Goal: Information Seeking & Learning: Understand process/instructions

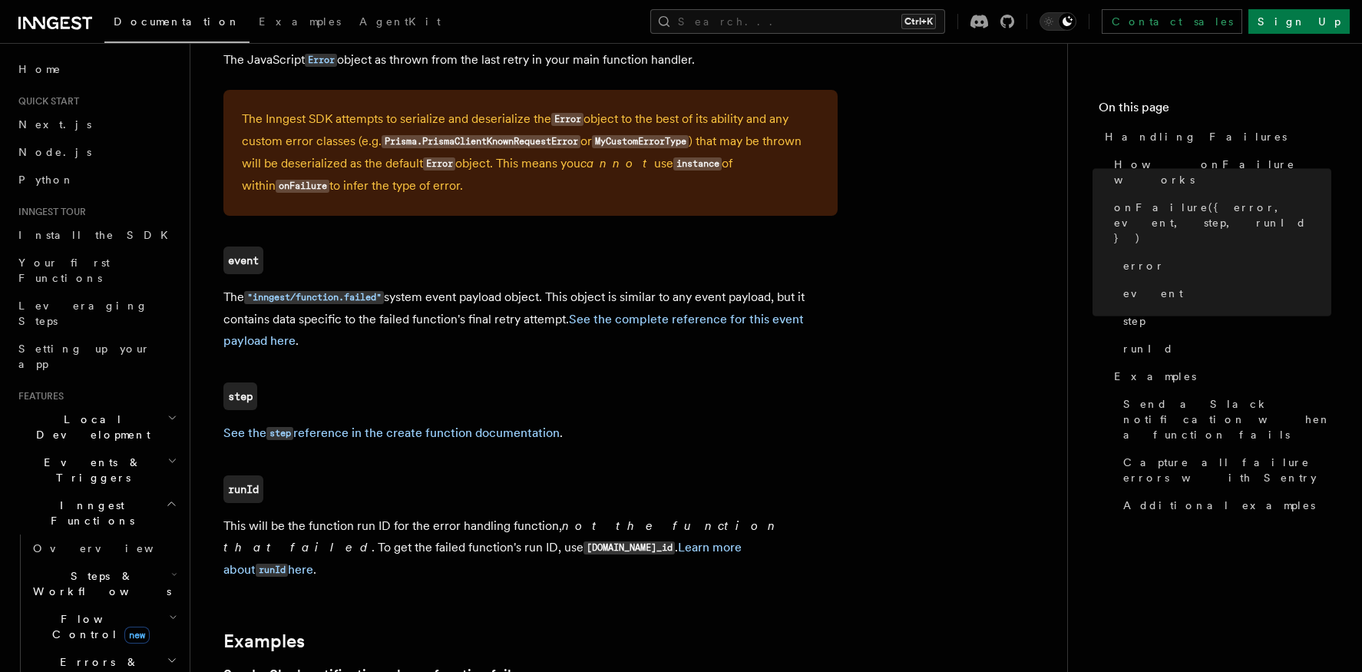
scroll to position [1075, 0]
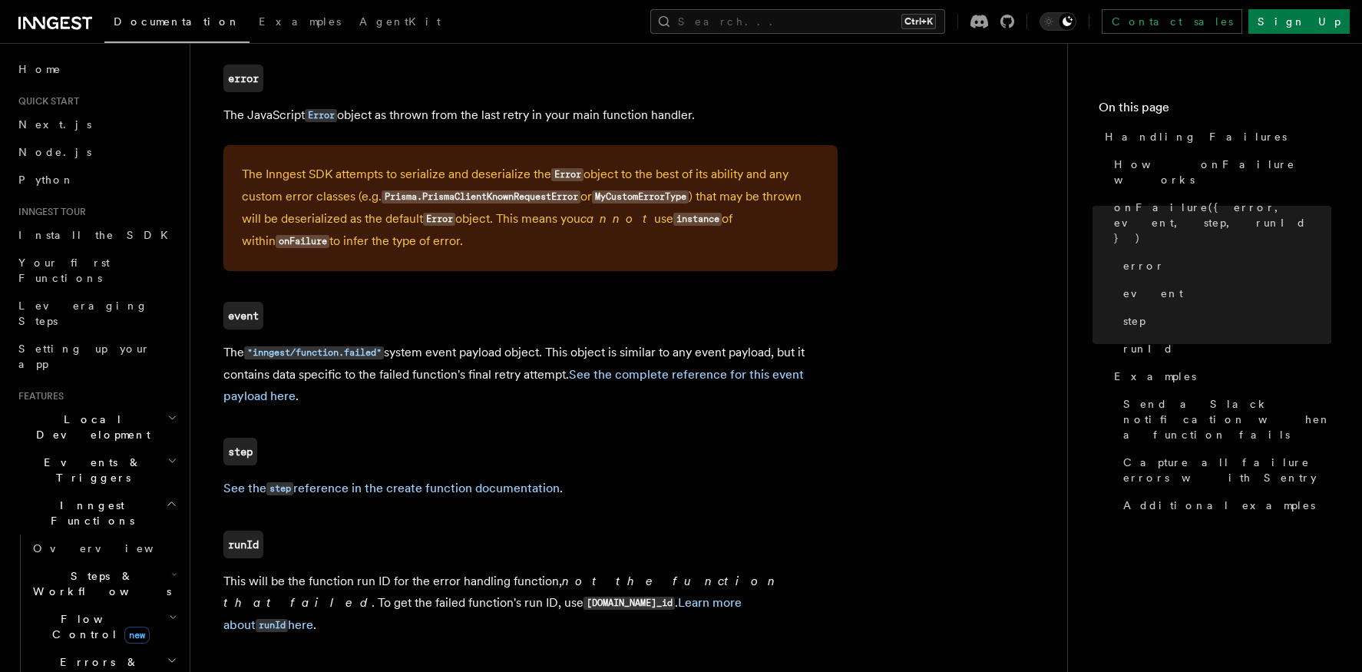
click at [510, 359] on p "The "inngest/function.failed" system event payload object. This object is simil…" at bounding box center [530, 374] width 614 height 65
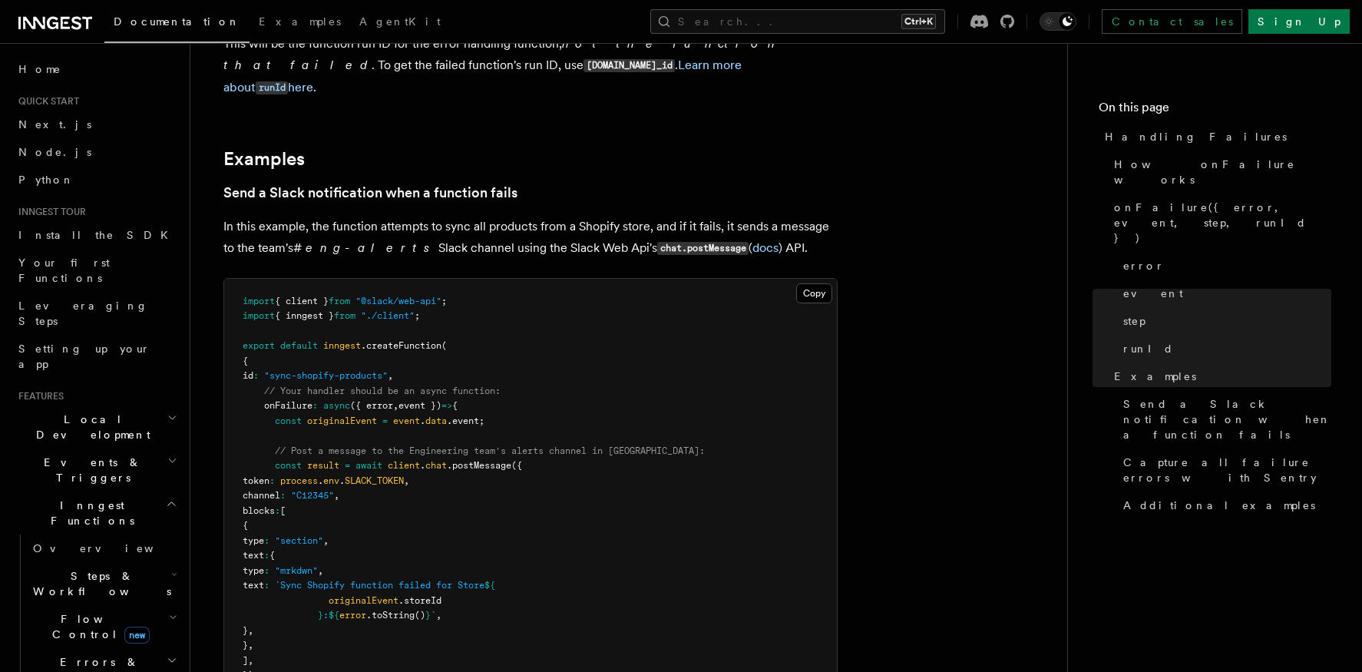
scroll to position [1305, 0]
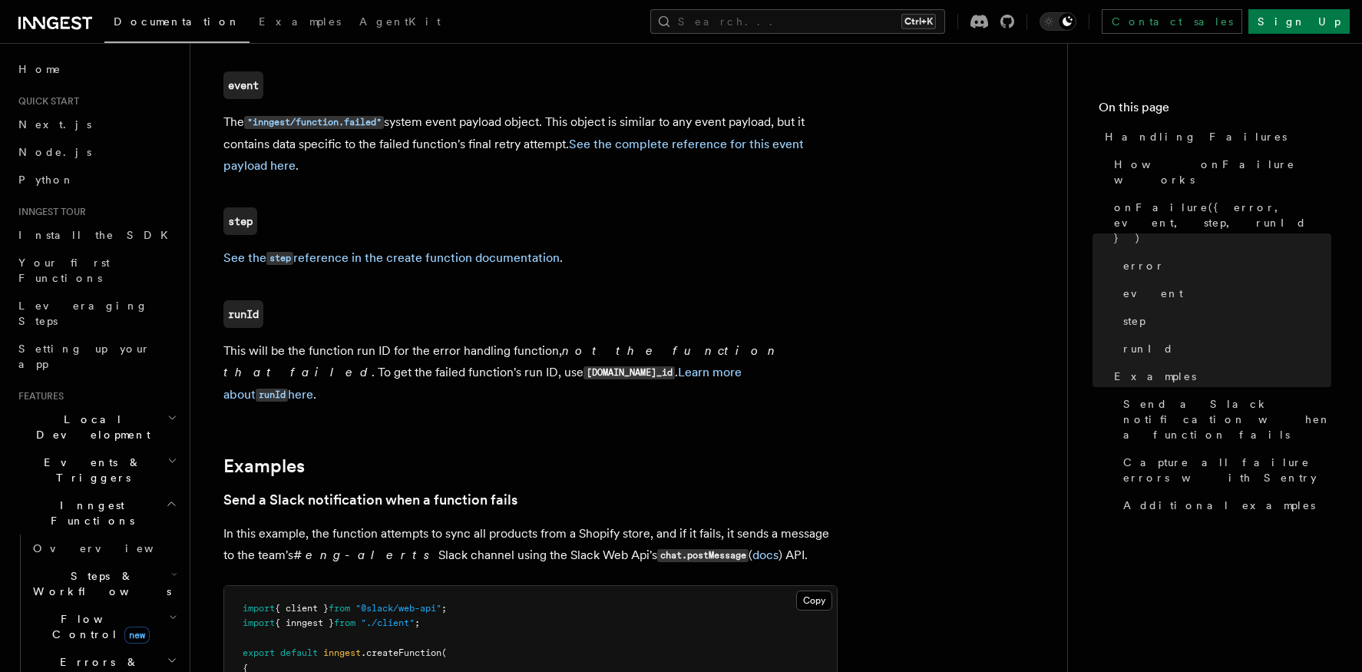
click at [464, 293] on article "References TypeScript SDK Handling Failures Define any failure handlers for you…" at bounding box center [629, 635] width 828 height 3747
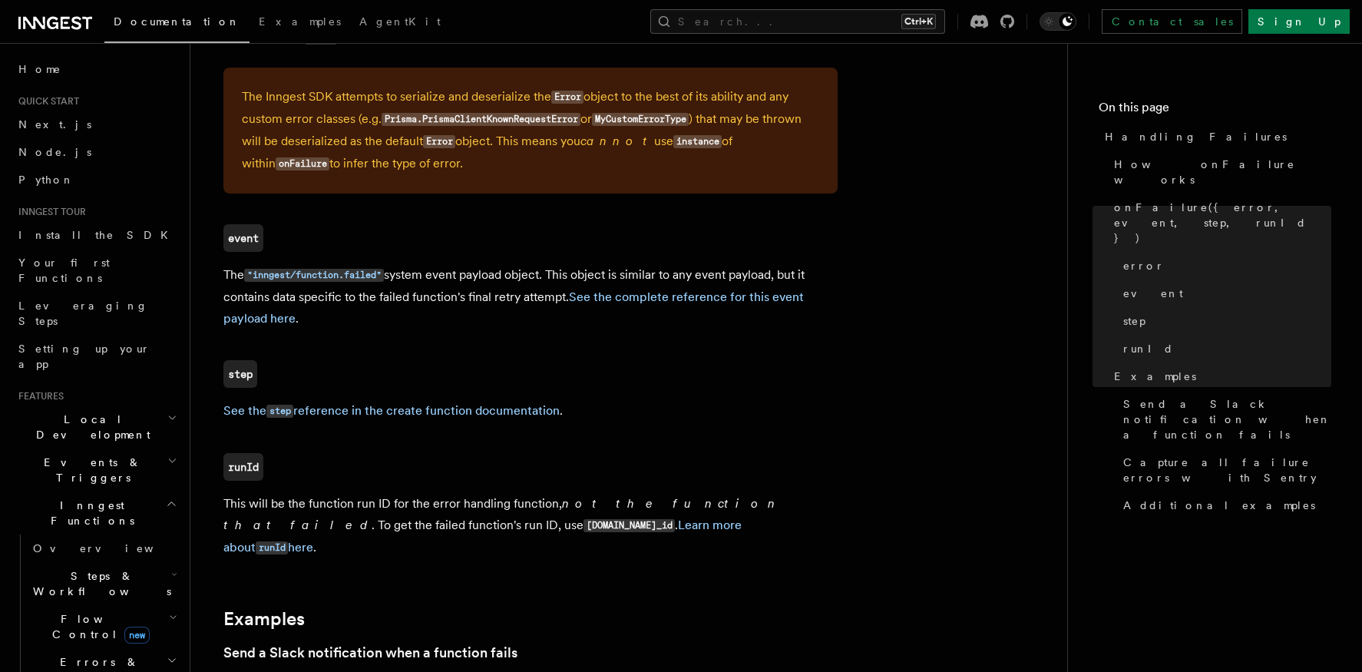
scroll to position [1152, 0]
click at [708, 299] on link "See the complete reference for this event payload here" at bounding box center [513, 308] width 580 height 36
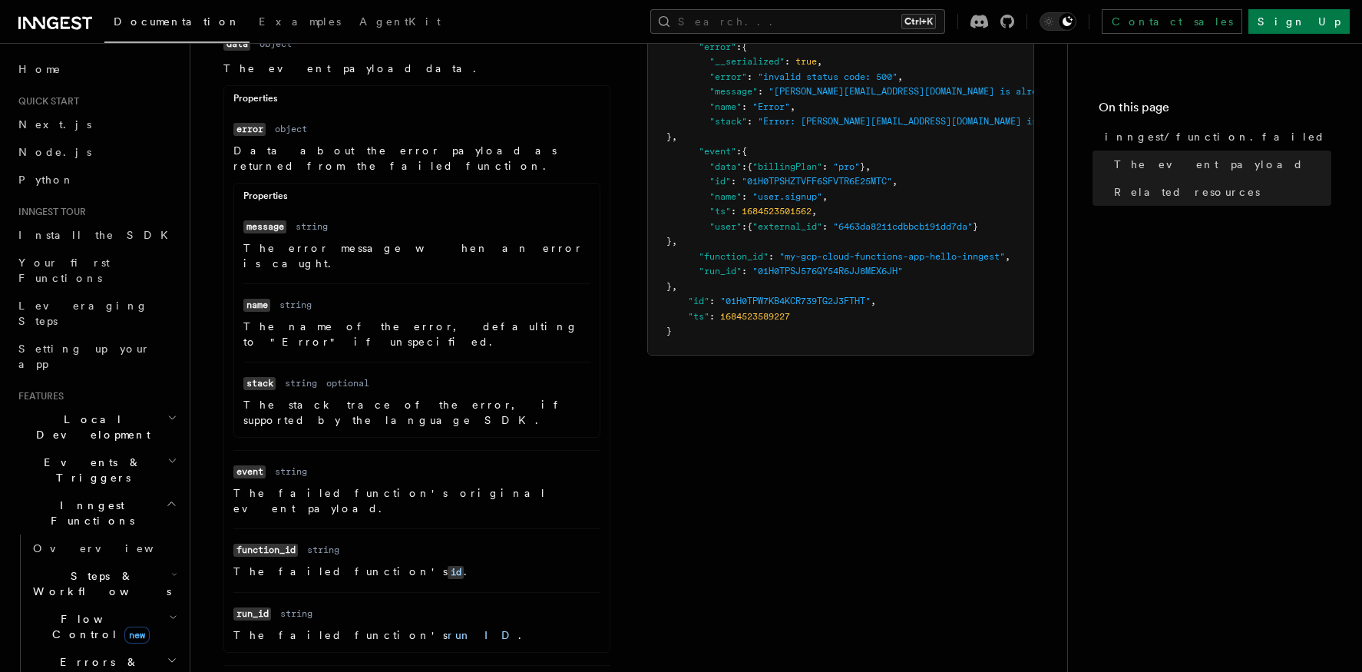
scroll to position [384, 0]
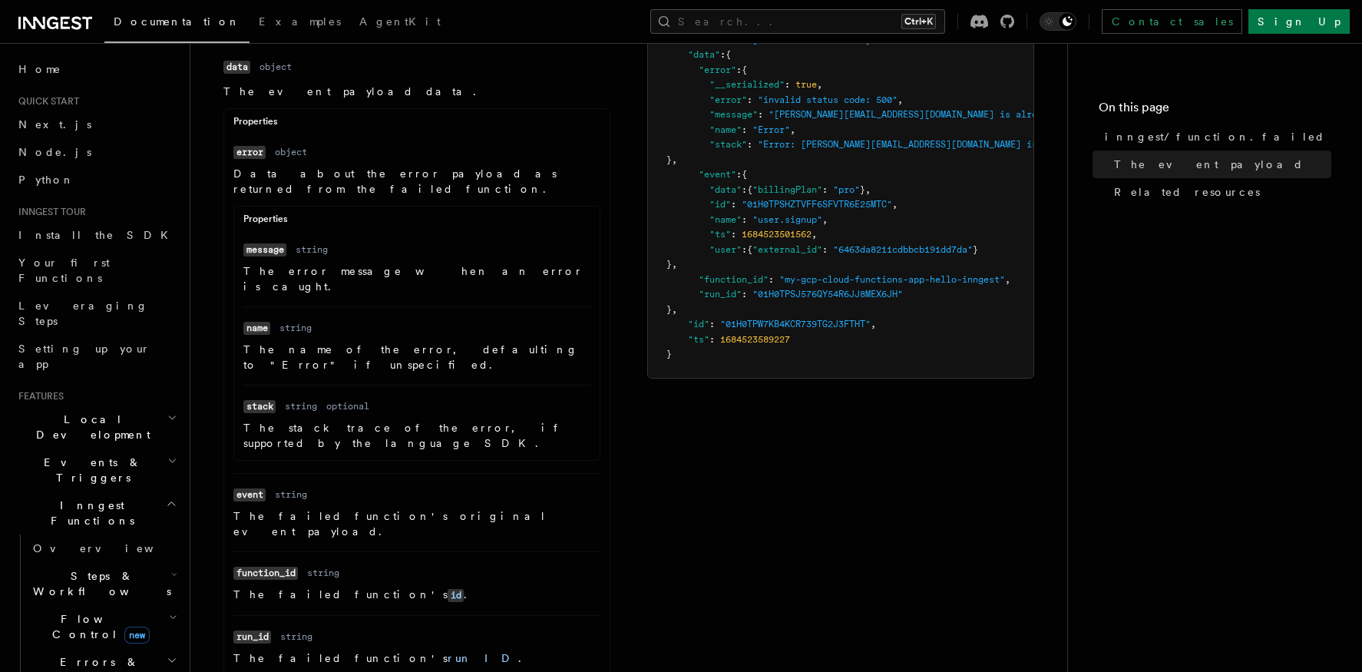
click at [758, 144] on pre "{ "name" : "inngest/function.failed" , "data" : { "error" : { "__serialized" : …" at bounding box center [840, 189] width 385 height 375
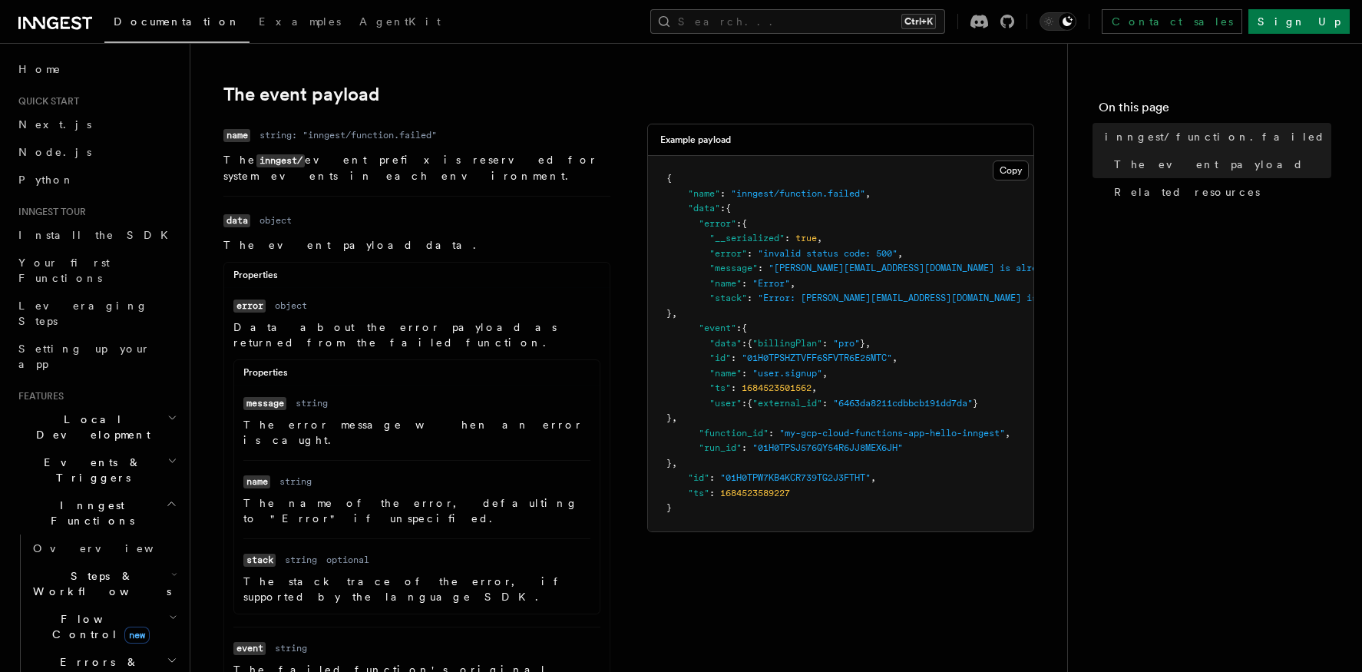
scroll to position [0, 0]
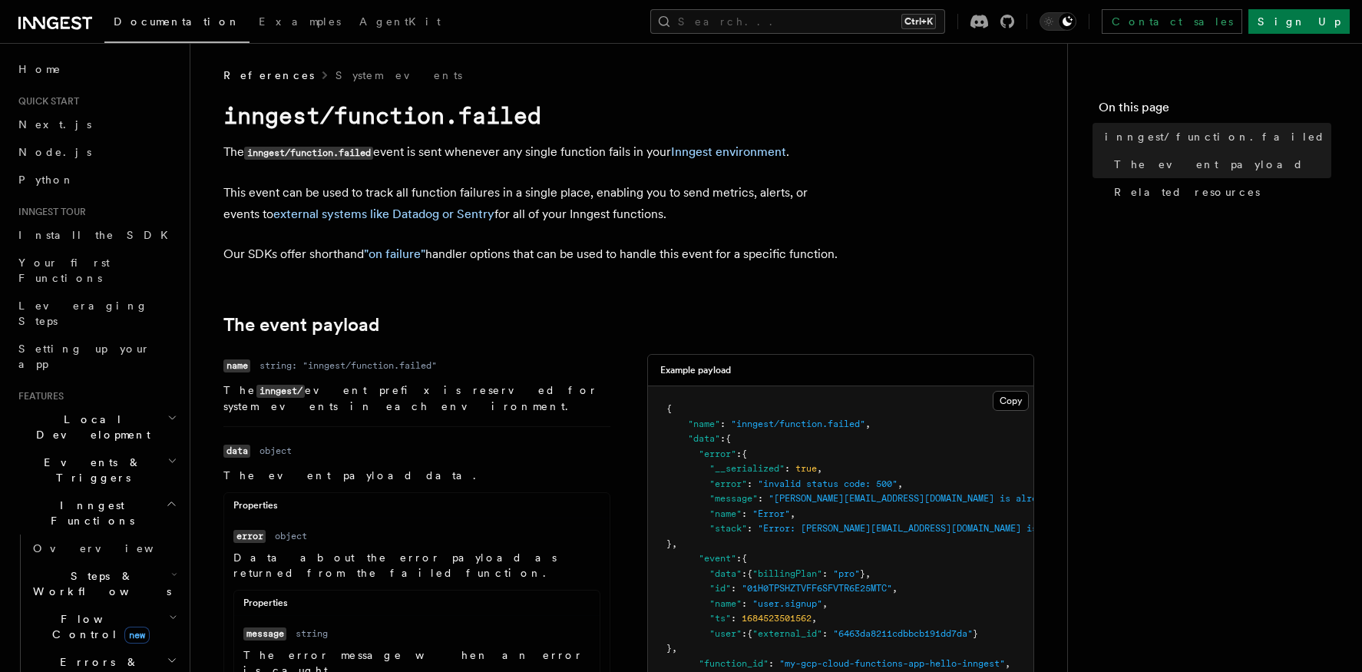
click at [609, 195] on p "This event can be used to track all function failures in a single place, enabli…" at bounding box center [530, 203] width 614 height 43
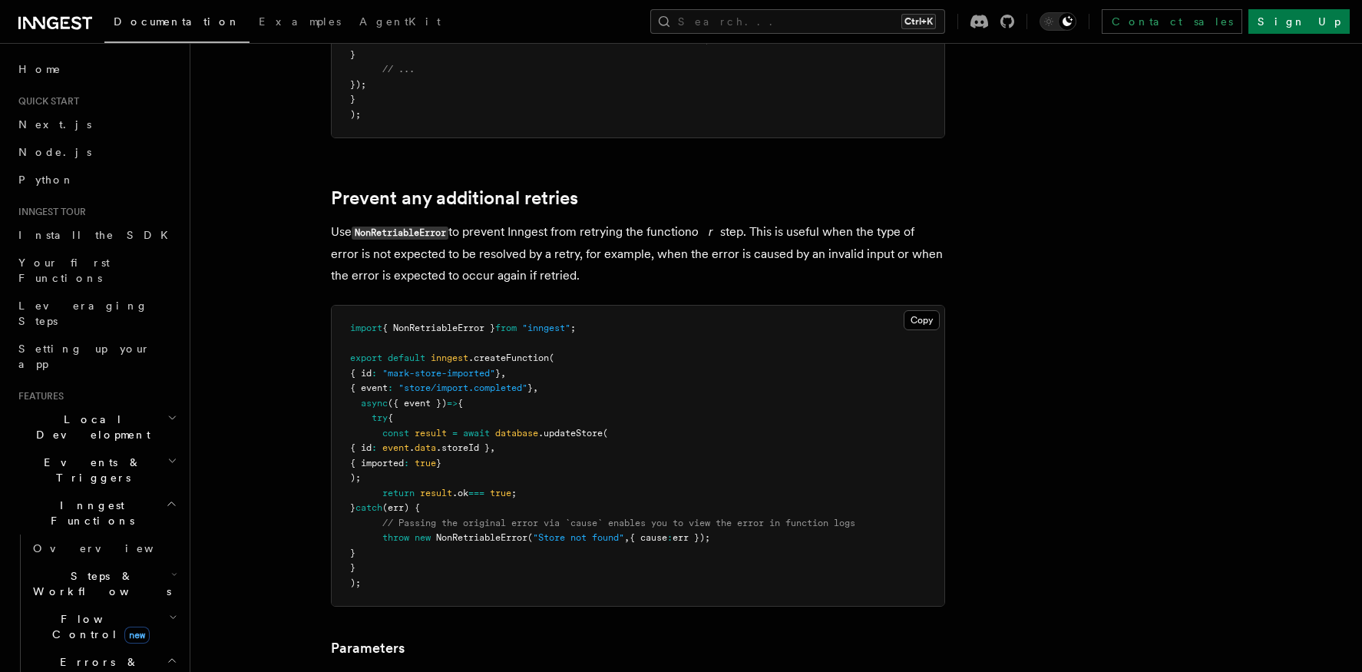
scroll to position [614, 0]
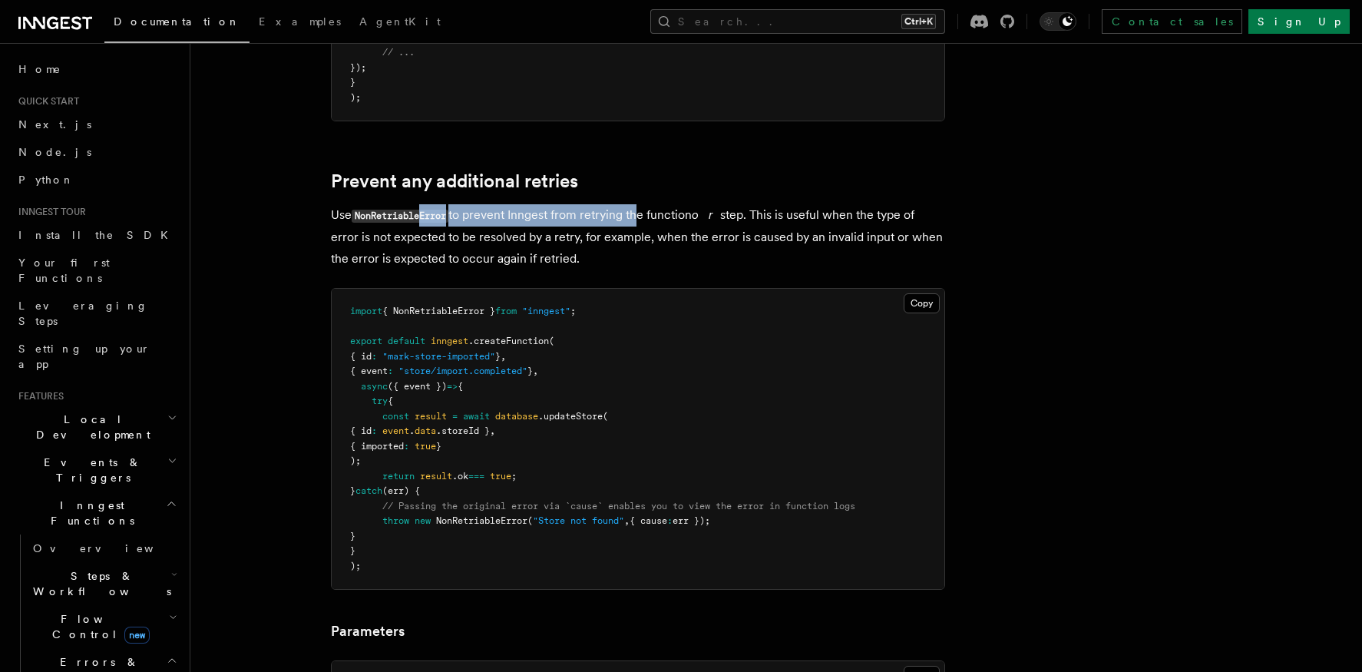
drag, startPoint x: 578, startPoint y: 215, endPoint x: 646, endPoint y: 214, distance: 68.3
click at [645, 214] on p "Use NonRetriableError to prevent Inngest from retrying the function or step. Th…" at bounding box center [638, 236] width 614 height 65
click at [646, 214] on p "Use NonRetriableError to prevent Inngest from retrying the function or step. Th…" at bounding box center [638, 236] width 614 height 65
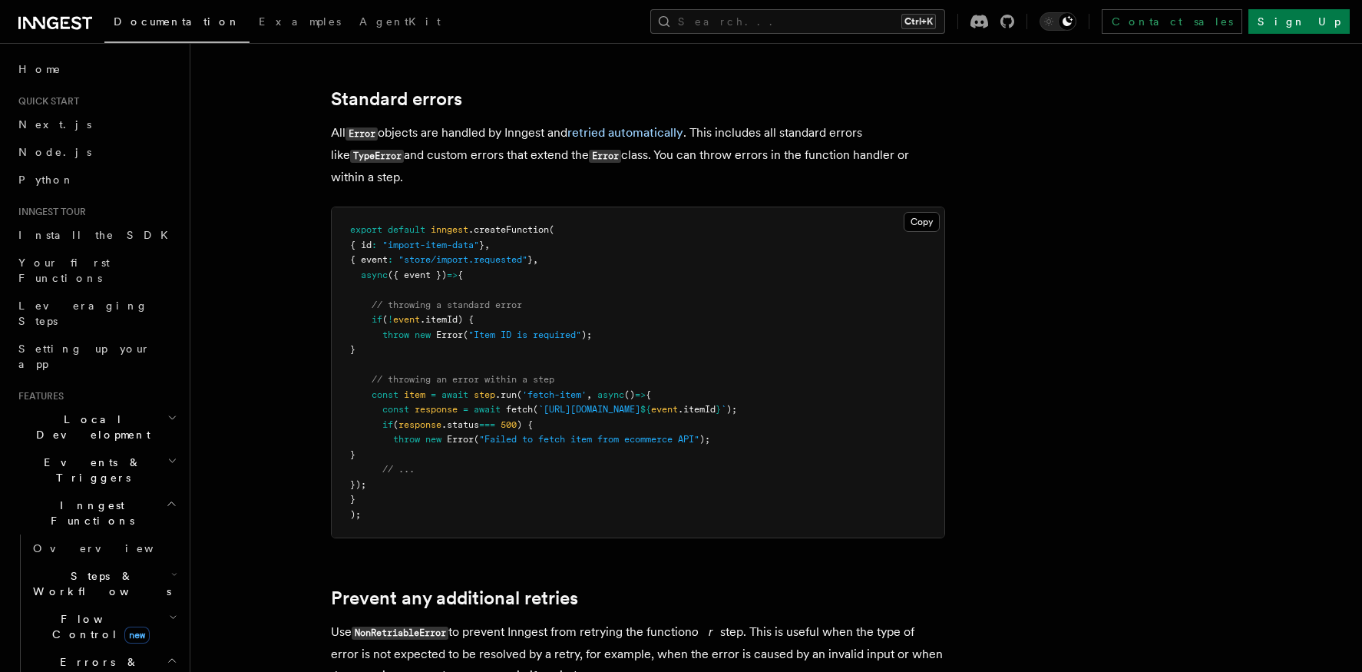
scroll to position [0, 0]
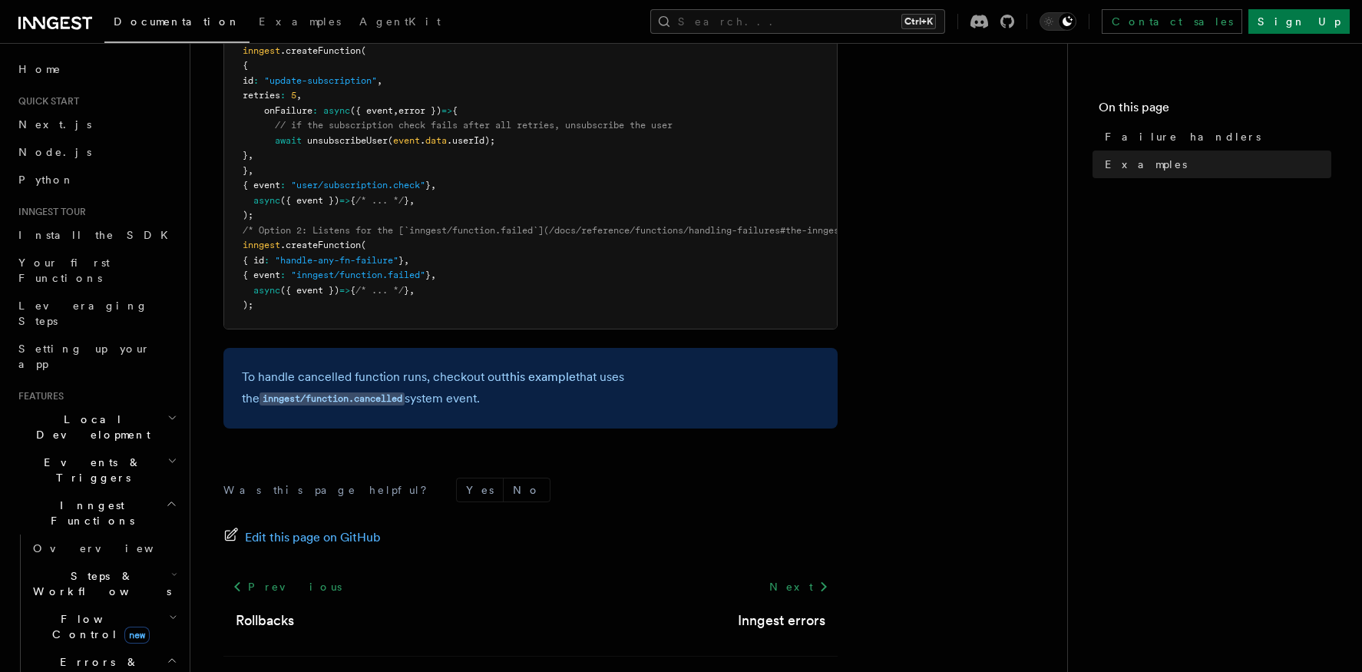
scroll to position [481, 0]
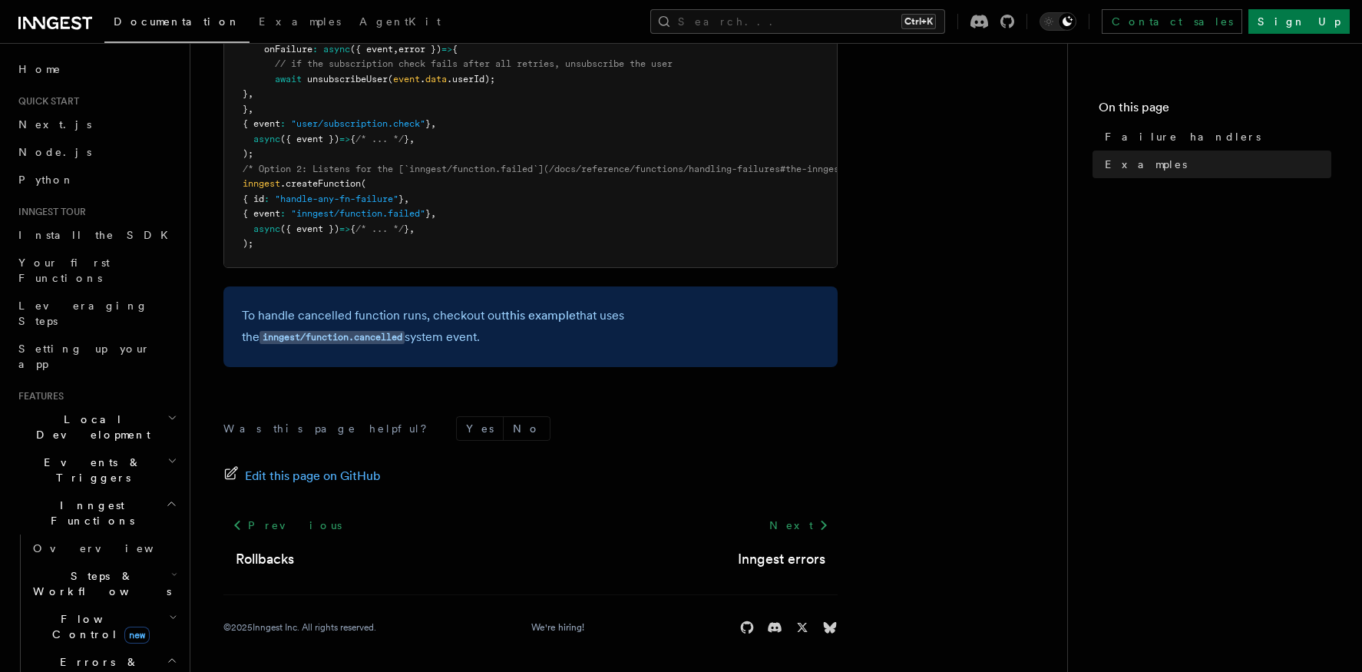
click at [598, 499] on footer "Was this page helpful? Yes No Edit this page on GitHub Previous Rollbacks Next …" at bounding box center [530, 525] width 614 height 219
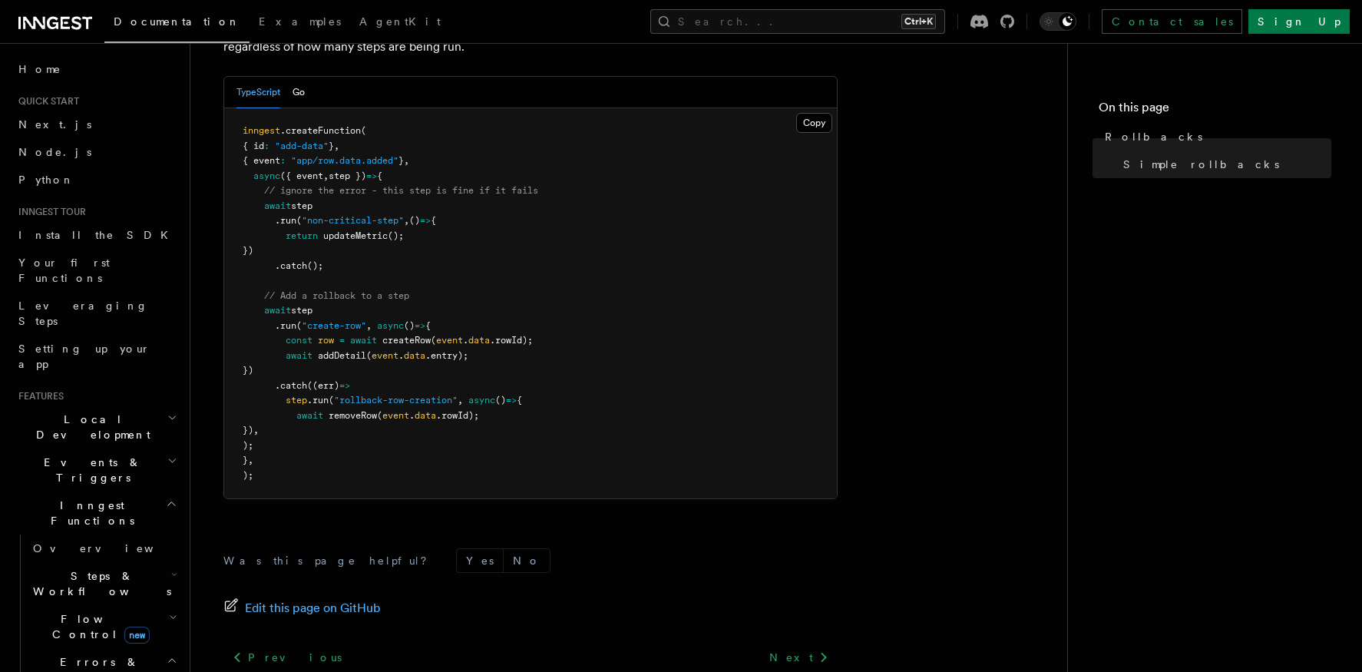
scroll to position [921, 0]
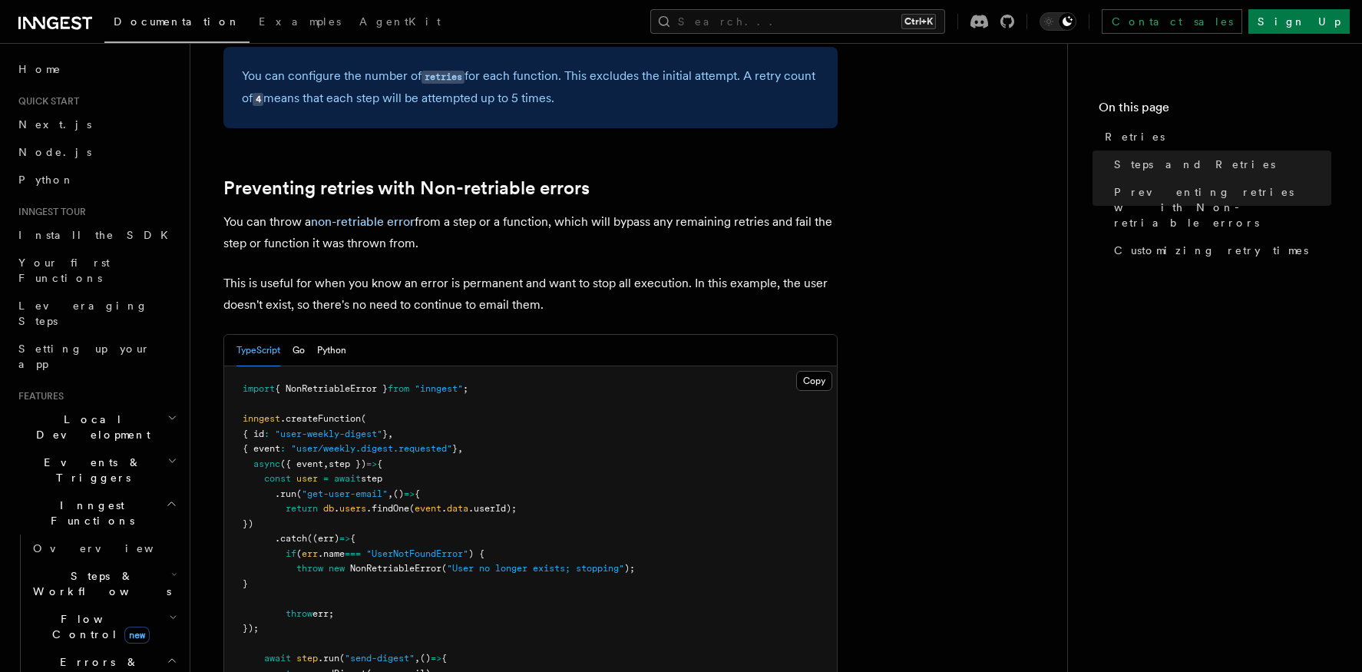
scroll to position [1305, 0]
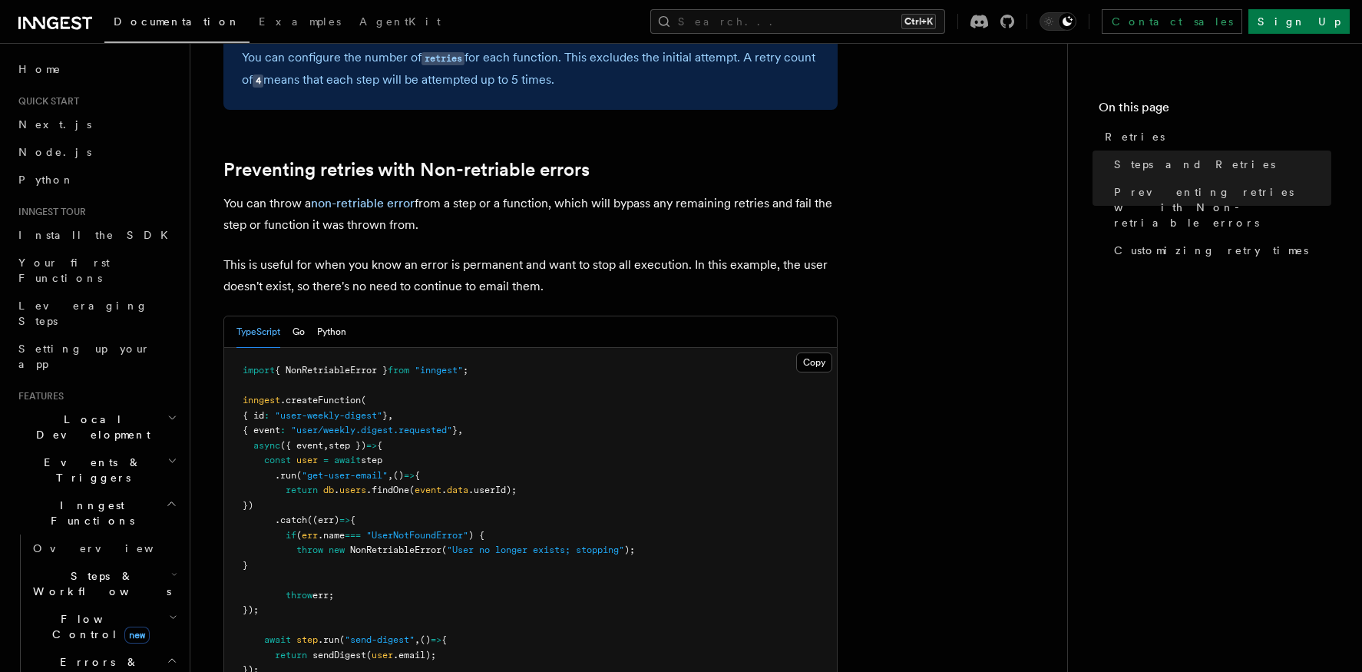
click at [271, 224] on article "Features Inngest Functions Errors & Retries Retries By default, in addition to …" at bounding box center [629, 195] width 828 height 2866
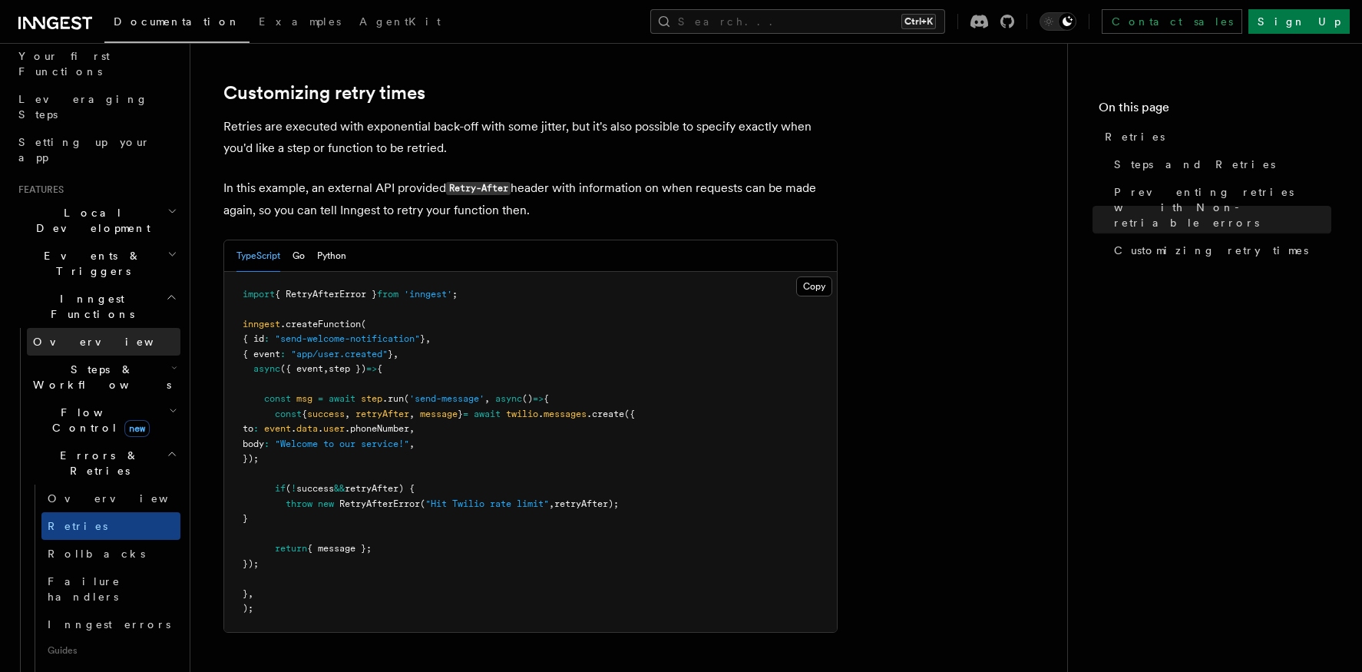
scroll to position [230, 0]
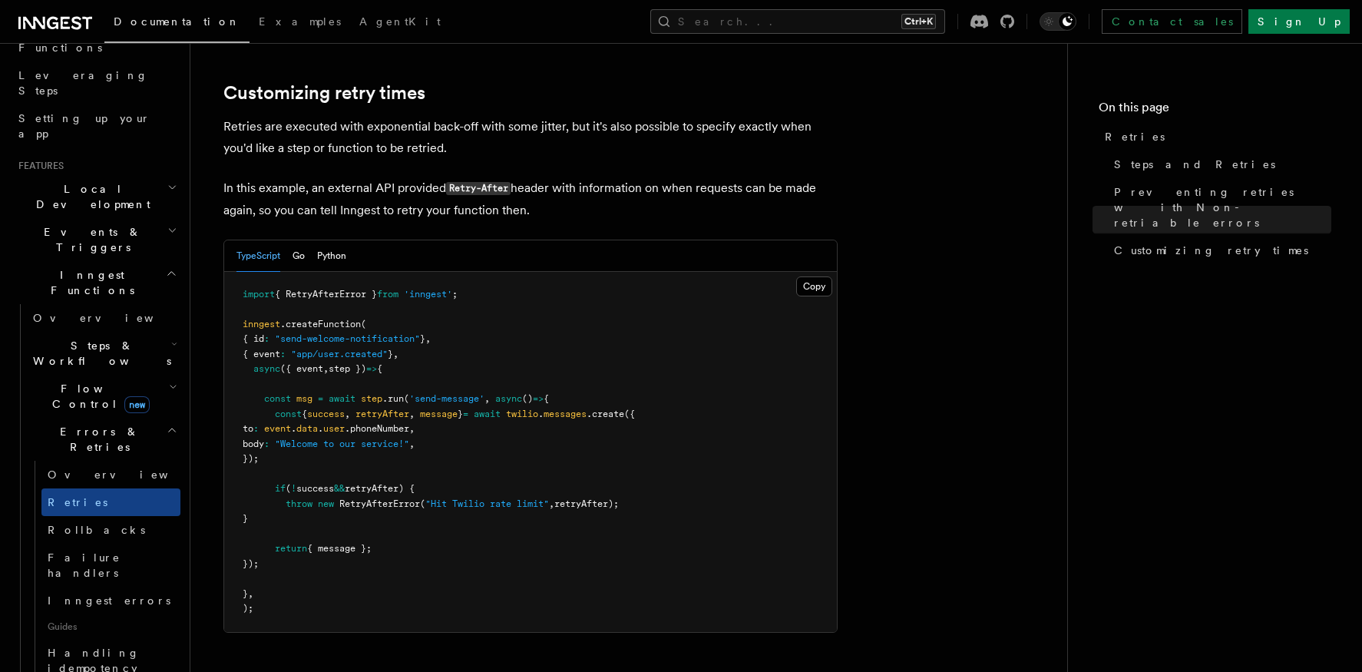
click at [169, 381] on icon "button" at bounding box center [173, 387] width 8 height 12
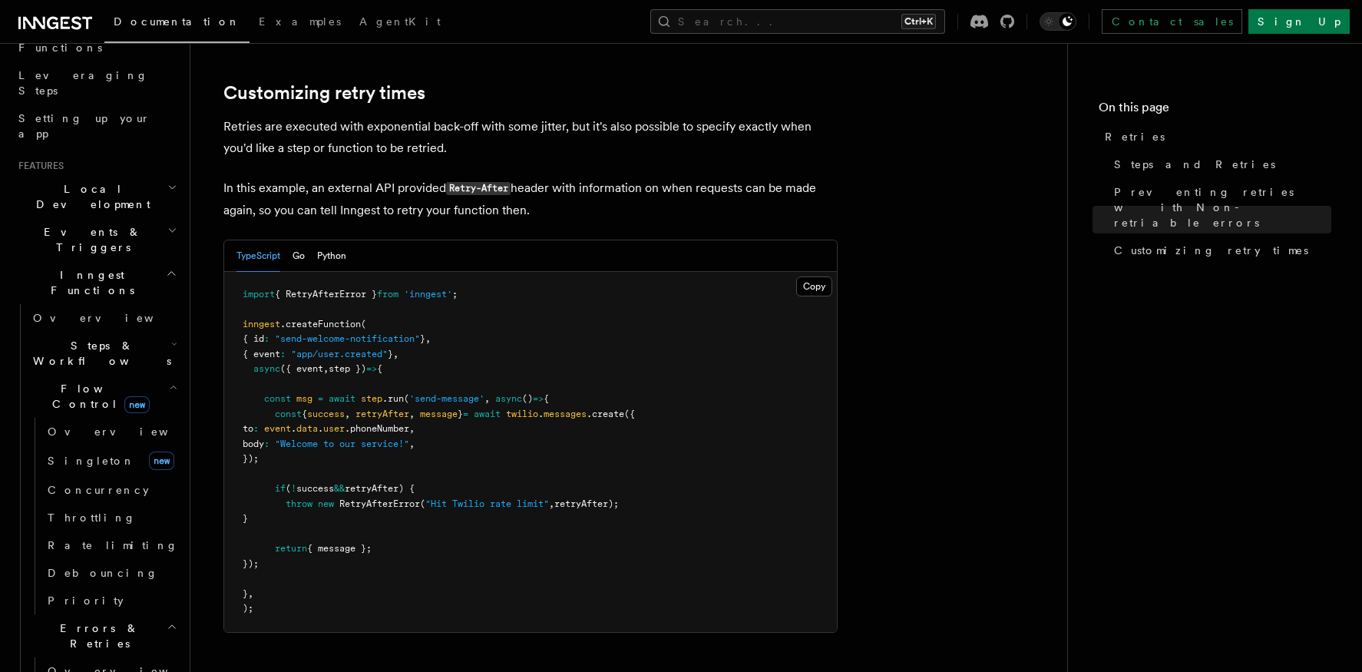
click at [169, 381] on icon "button" at bounding box center [173, 387] width 8 height 12
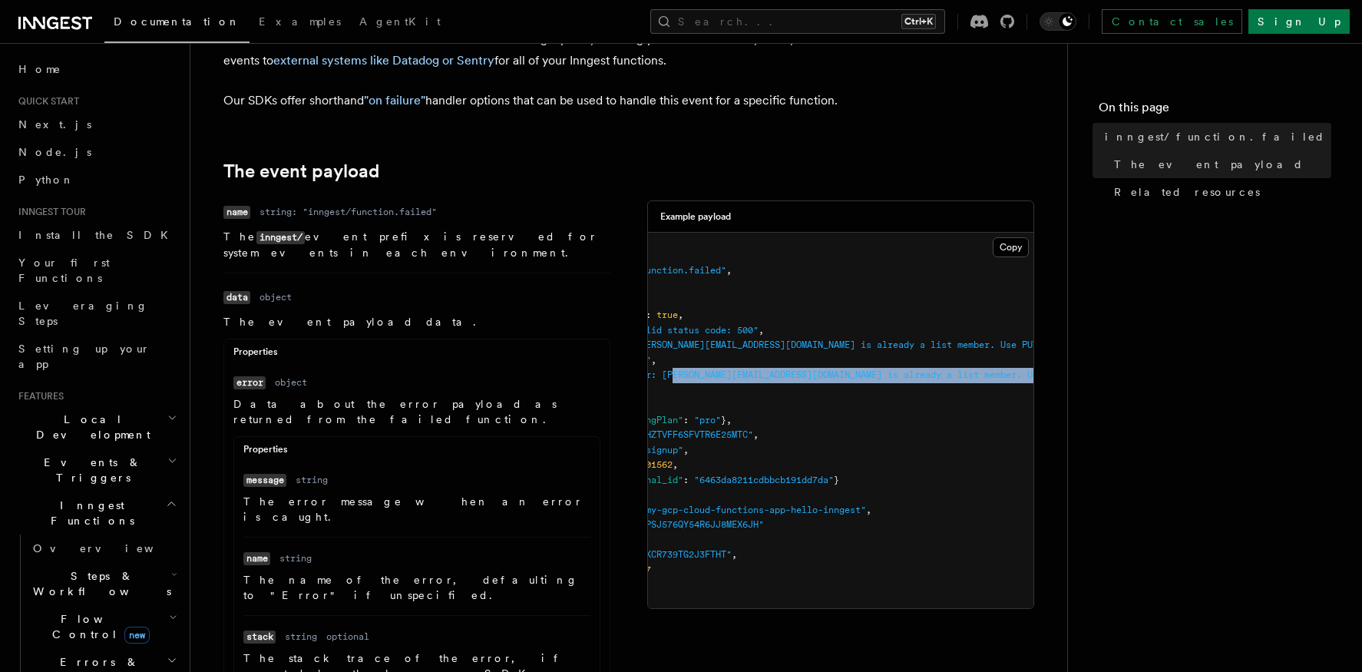
scroll to position [0, 227]
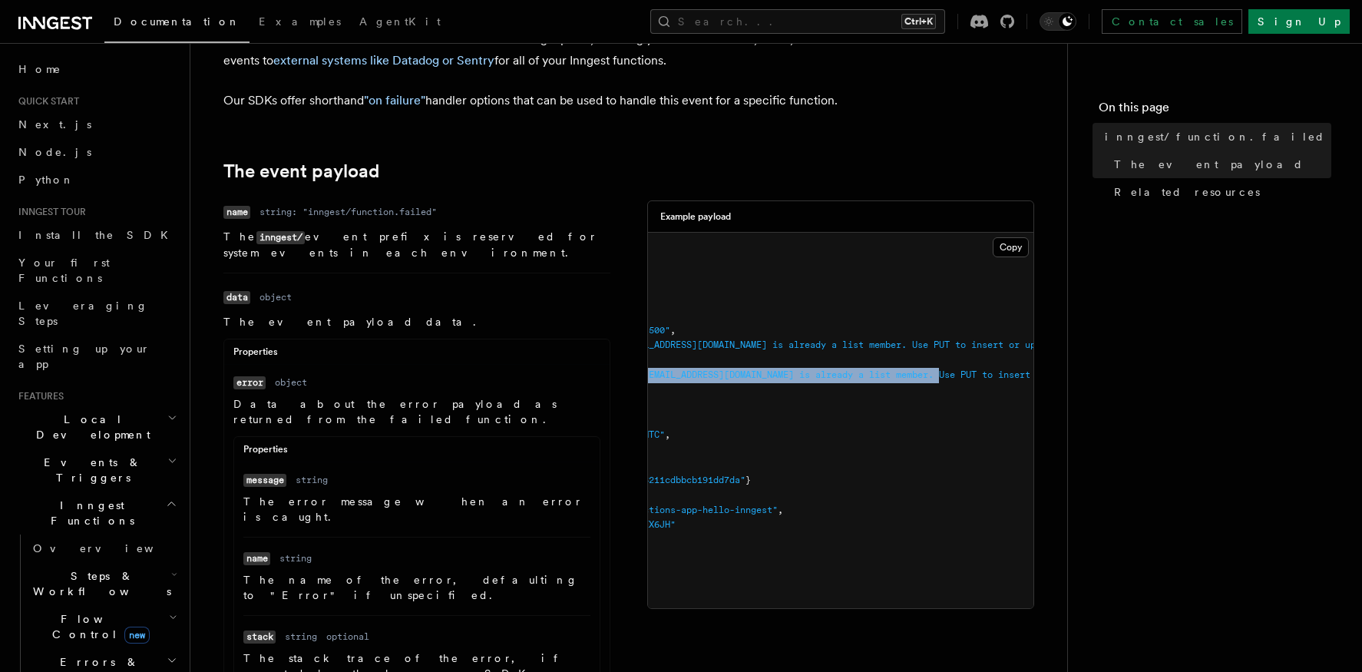
drag, startPoint x: 814, startPoint y: 400, endPoint x: 953, endPoint y: 395, distance: 139.1
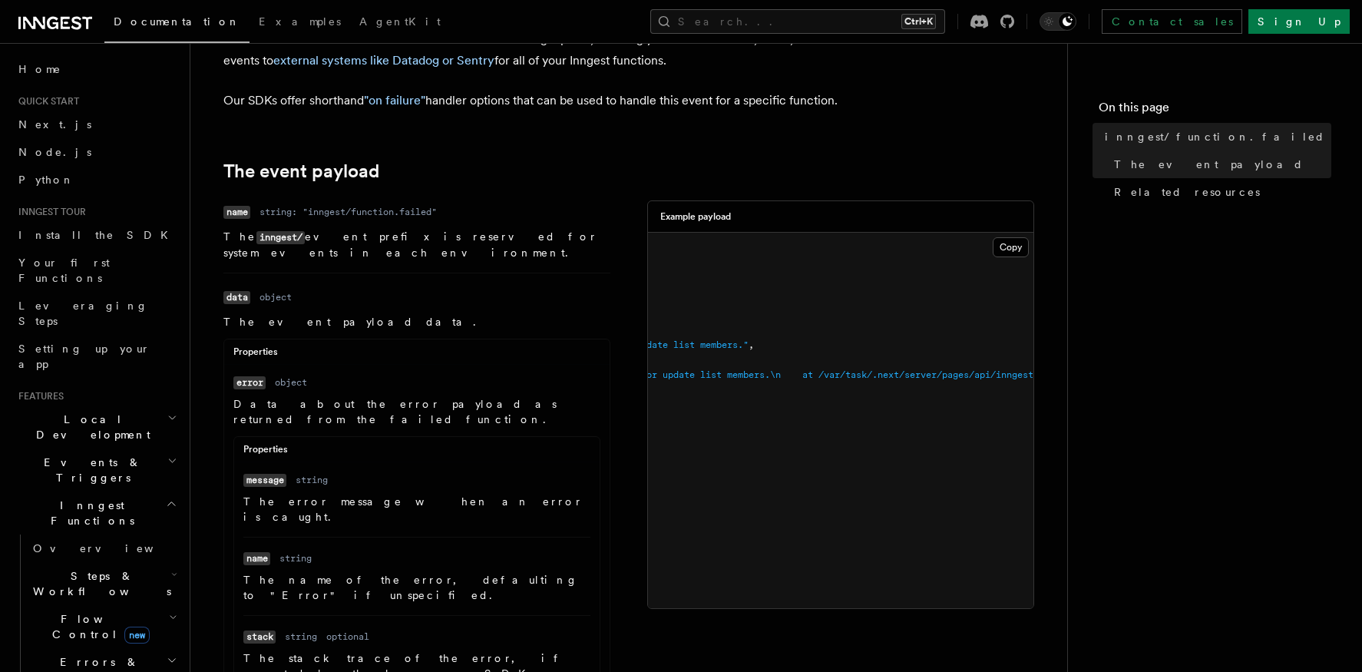
scroll to position [0, 0]
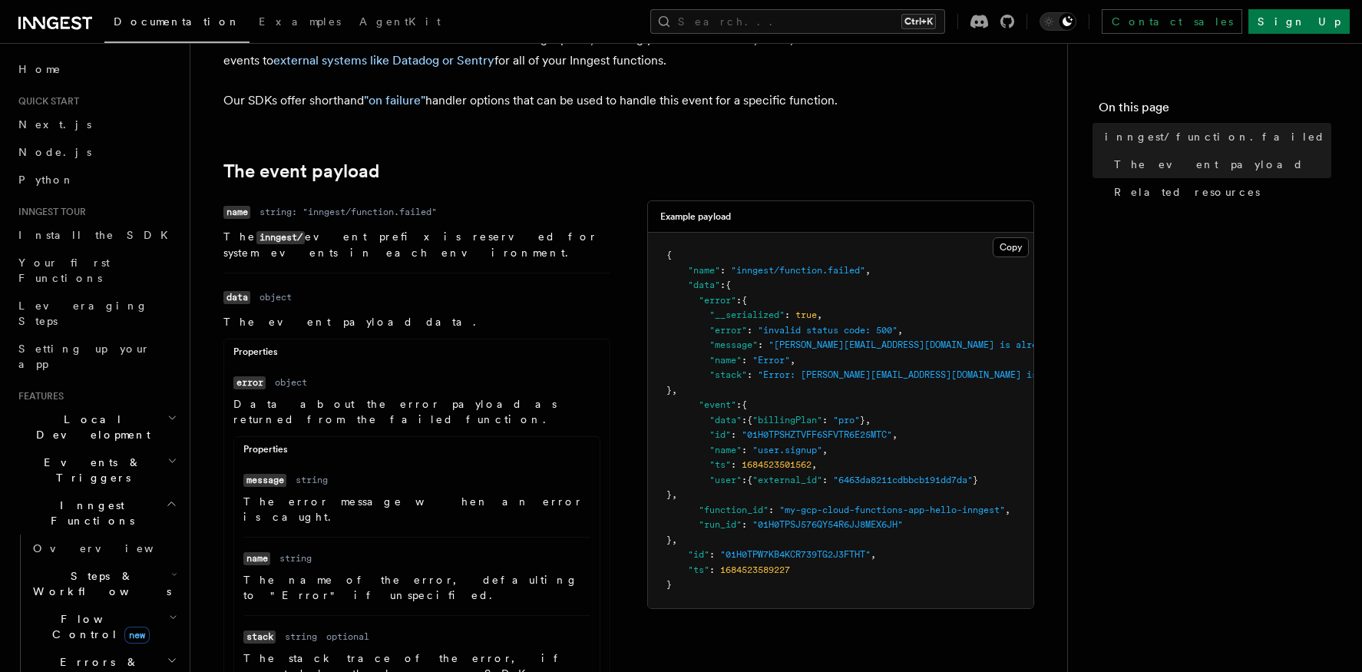
click at [780, 372] on pre "{ "name" : "inngest/function.failed" , "data" : { "error" : { "__serialized" : …" at bounding box center [840, 420] width 385 height 375
click at [581, 320] on p "The event payload data." at bounding box center [416, 321] width 387 height 15
click at [122, 491] on h2 "Inngest Functions" at bounding box center [96, 512] width 168 height 43
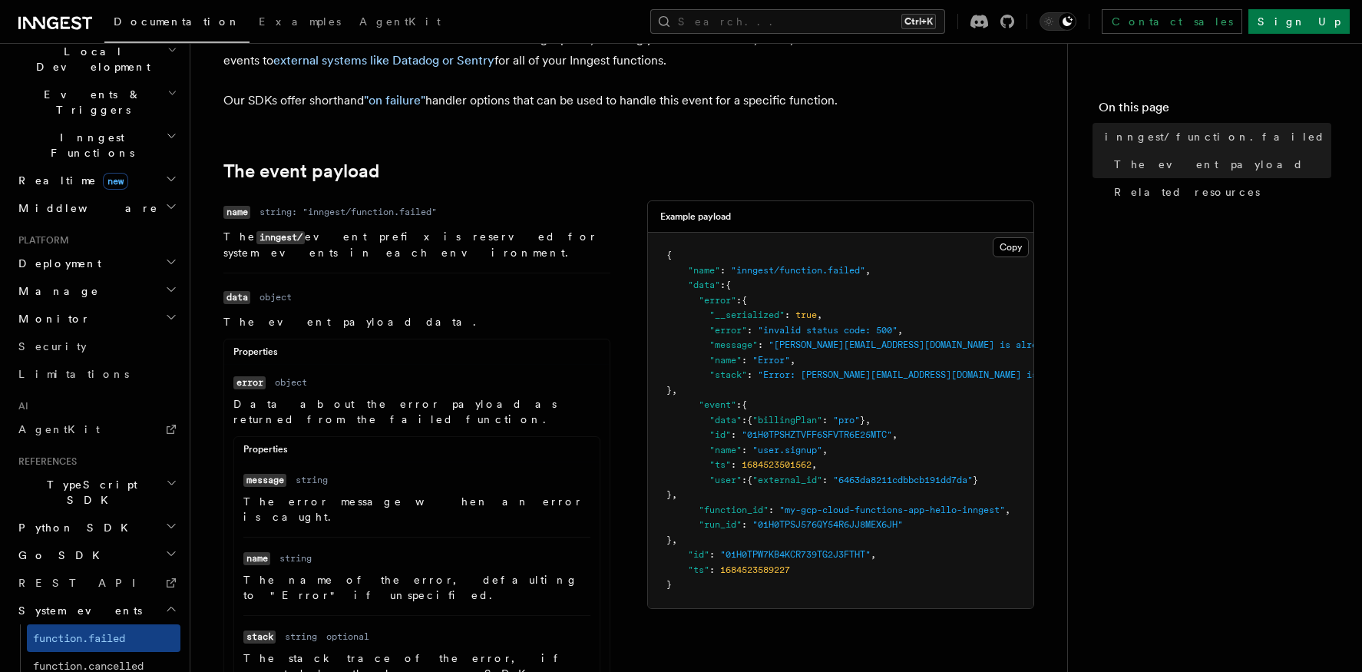
scroll to position [342, 0]
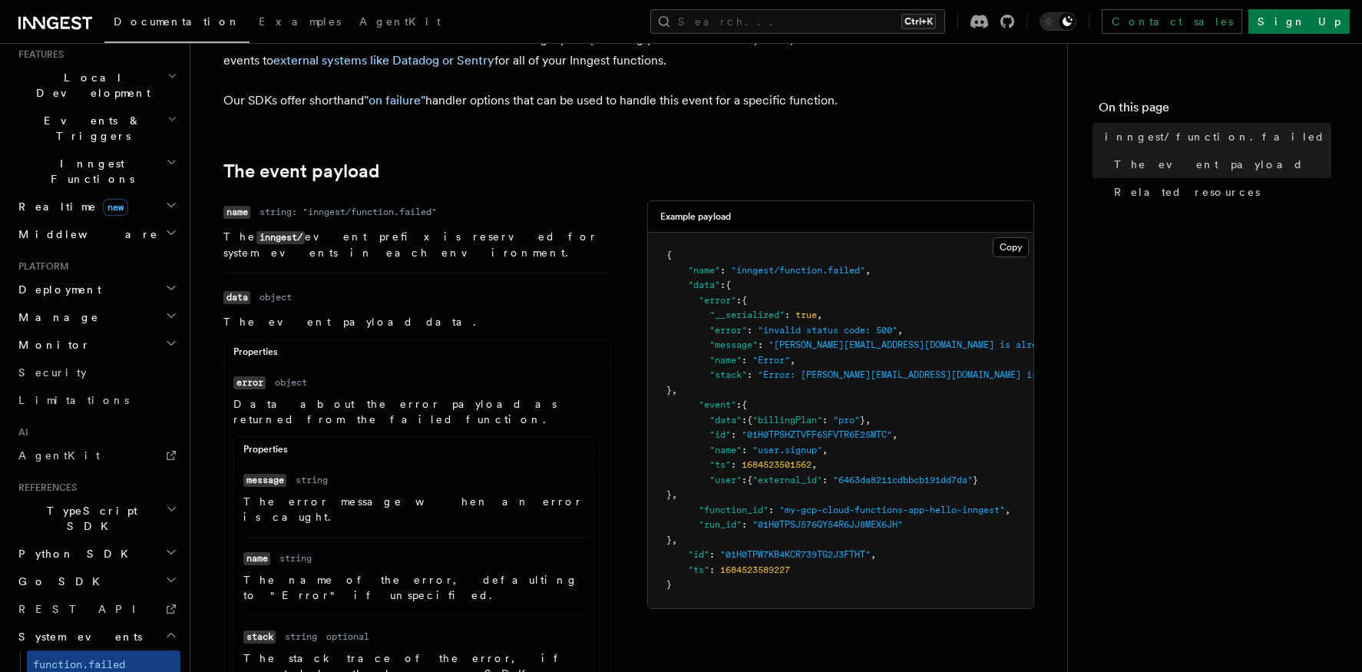
click at [141, 276] on h2 "Deployment" at bounding box center [96, 290] width 168 height 28
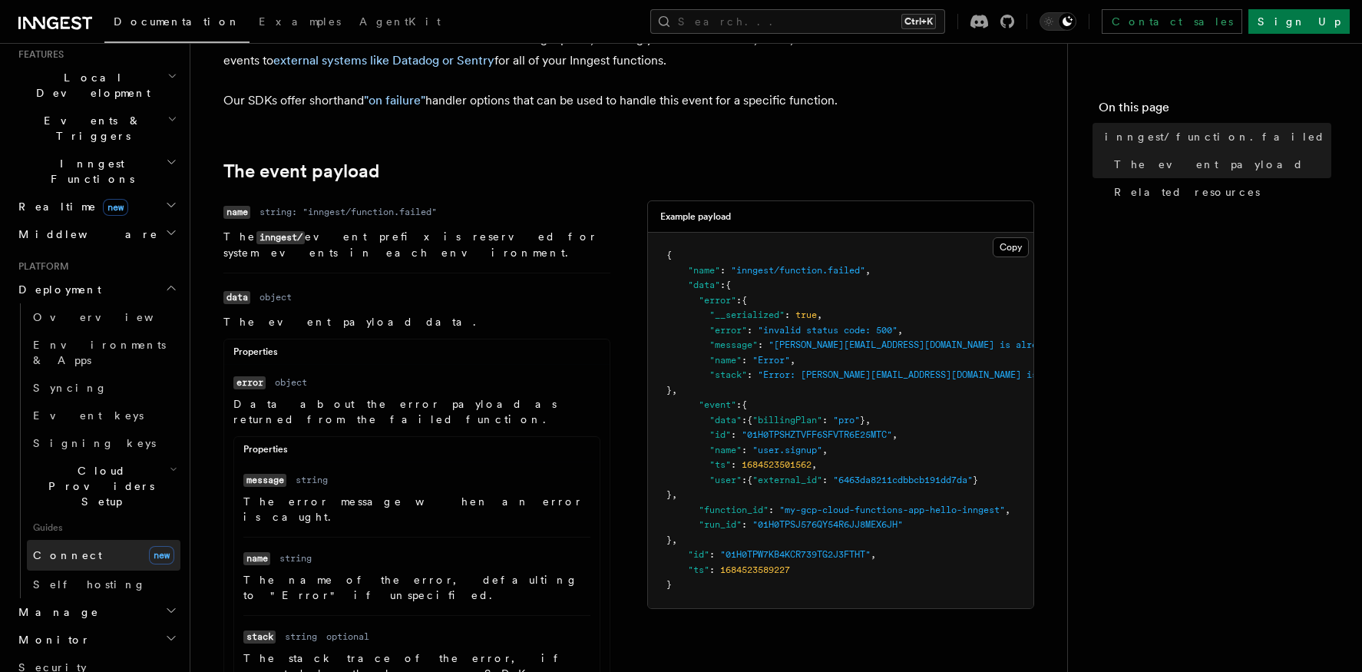
click at [111, 540] on link "Connect new" at bounding box center [104, 555] width 154 height 31
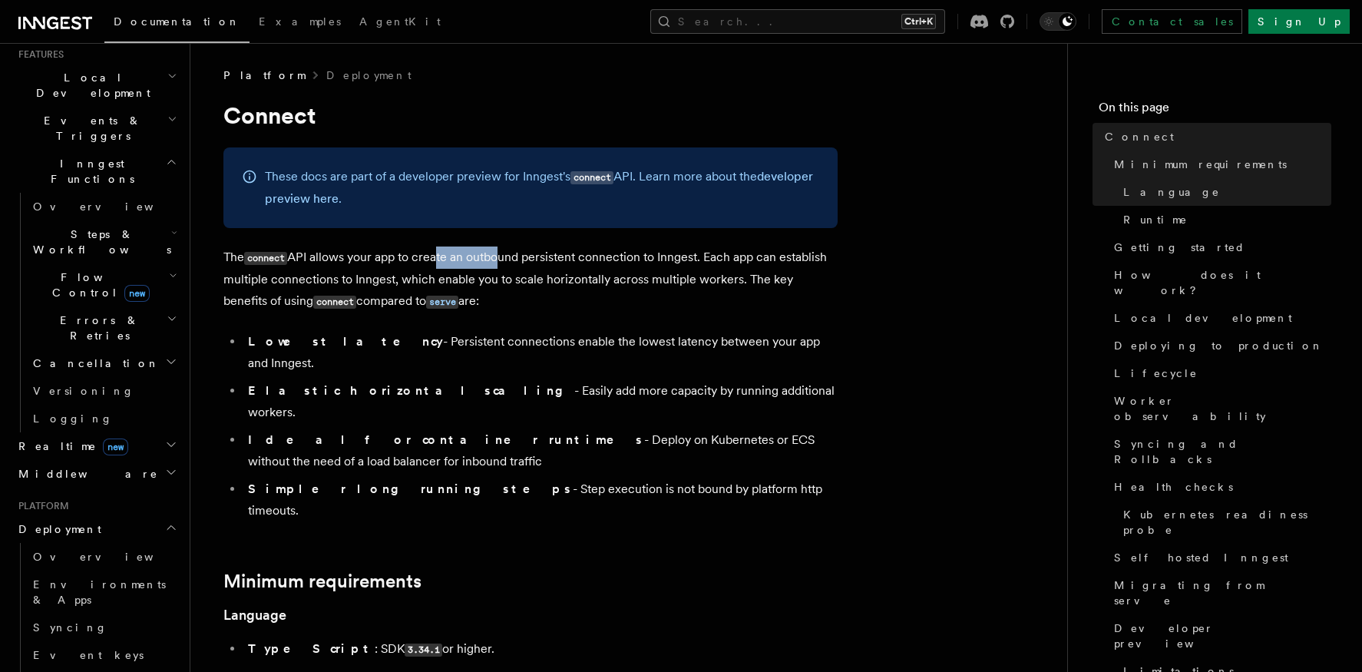
drag, startPoint x: 462, startPoint y: 259, endPoint x: 521, endPoint y: 260, distance: 59.1
click at [510, 258] on p "The connect API allows your app to create an outbound persistent connection to …" at bounding box center [530, 279] width 614 height 66
click at [521, 260] on p "The connect API allows your app to create an outbound persistent connection to …" at bounding box center [530, 279] width 614 height 66
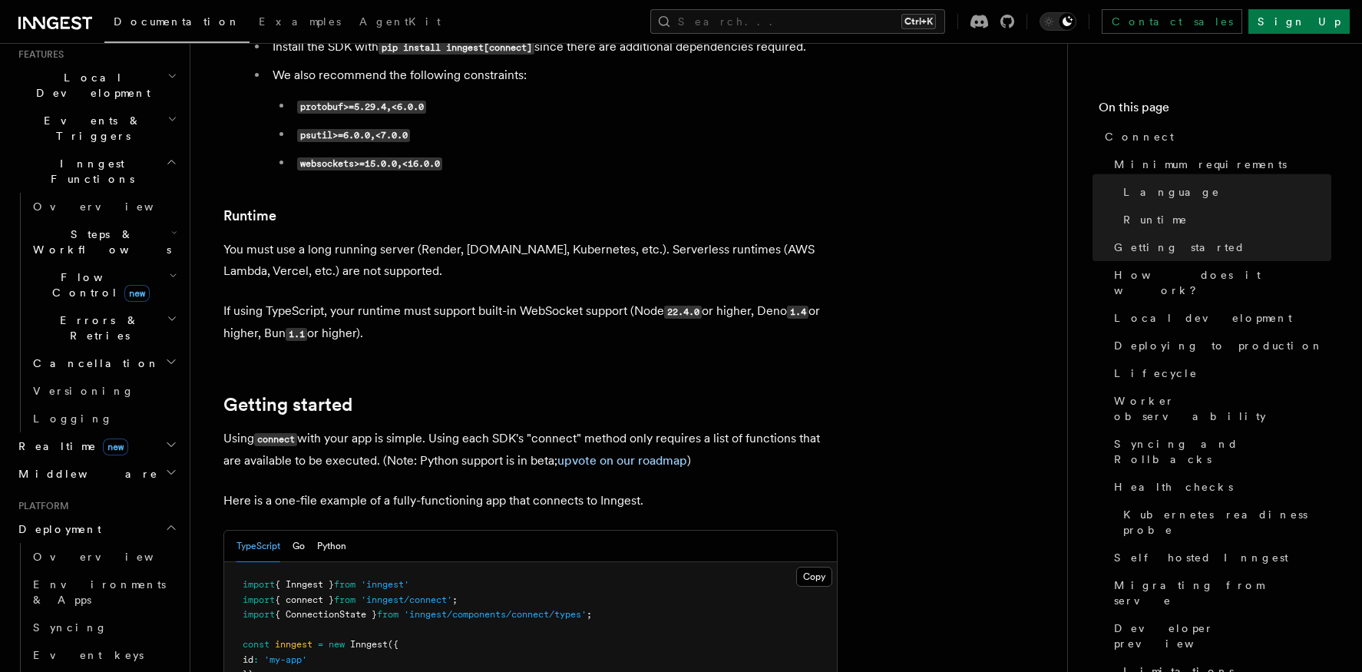
scroll to position [691, 0]
click at [488, 299] on p "If using TypeScript, your runtime must support built-in WebSocket support (Node…" at bounding box center [530, 321] width 614 height 45
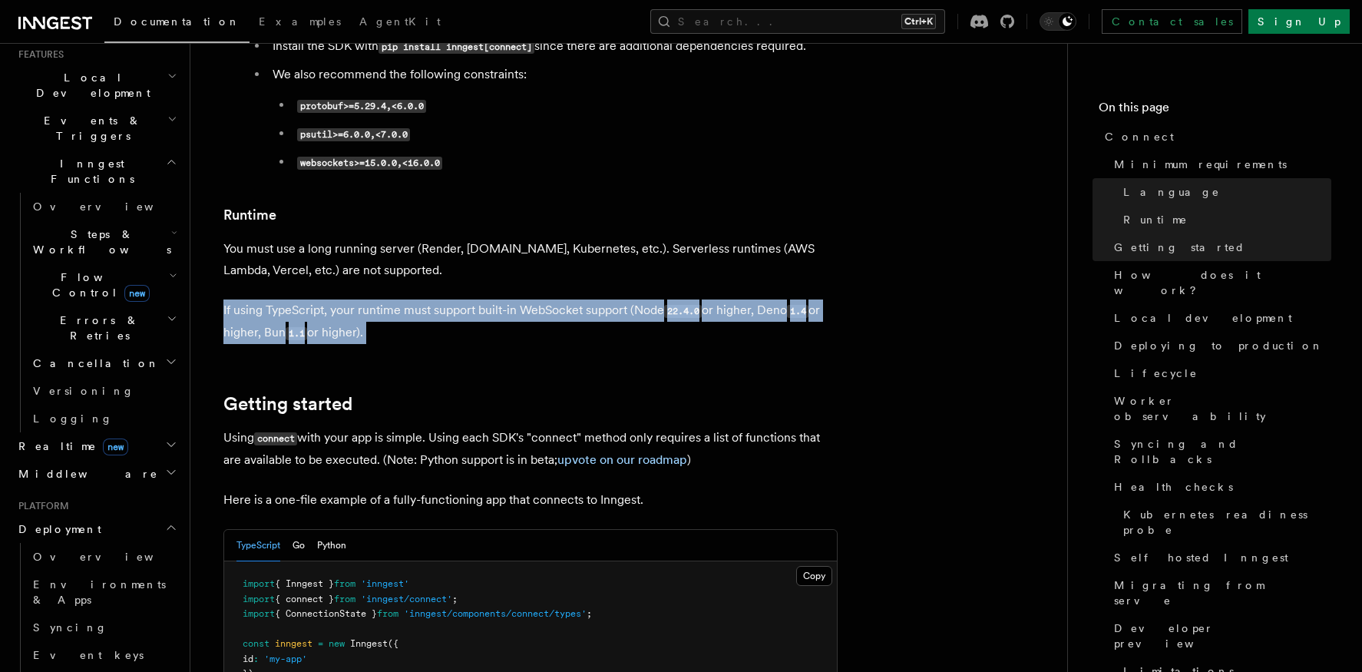
click at [488, 299] on p "If using TypeScript, your runtime must support built-in WebSocket support (Node…" at bounding box center [530, 321] width 614 height 45
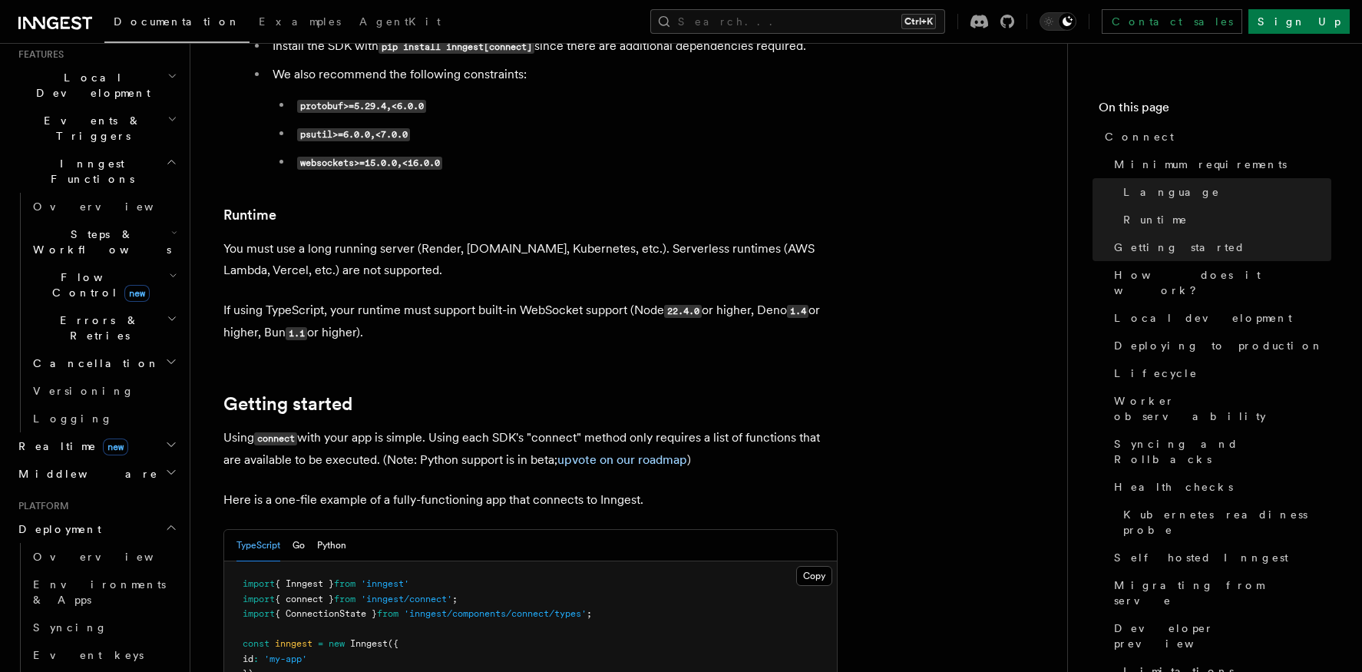
click at [508, 299] on p "If using TypeScript, your runtime must support built-in WebSocket support (Node…" at bounding box center [530, 321] width 614 height 45
drag, startPoint x: 509, startPoint y: 252, endPoint x: 555, endPoint y: 247, distance: 46.3
click at [544, 299] on p "If using TypeScript, your runtime must support built-in WebSocket support (Node…" at bounding box center [530, 321] width 614 height 45
click at [555, 299] on p "If using TypeScript, your runtime must support built-in WebSocket support (Node…" at bounding box center [530, 321] width 614 height 45
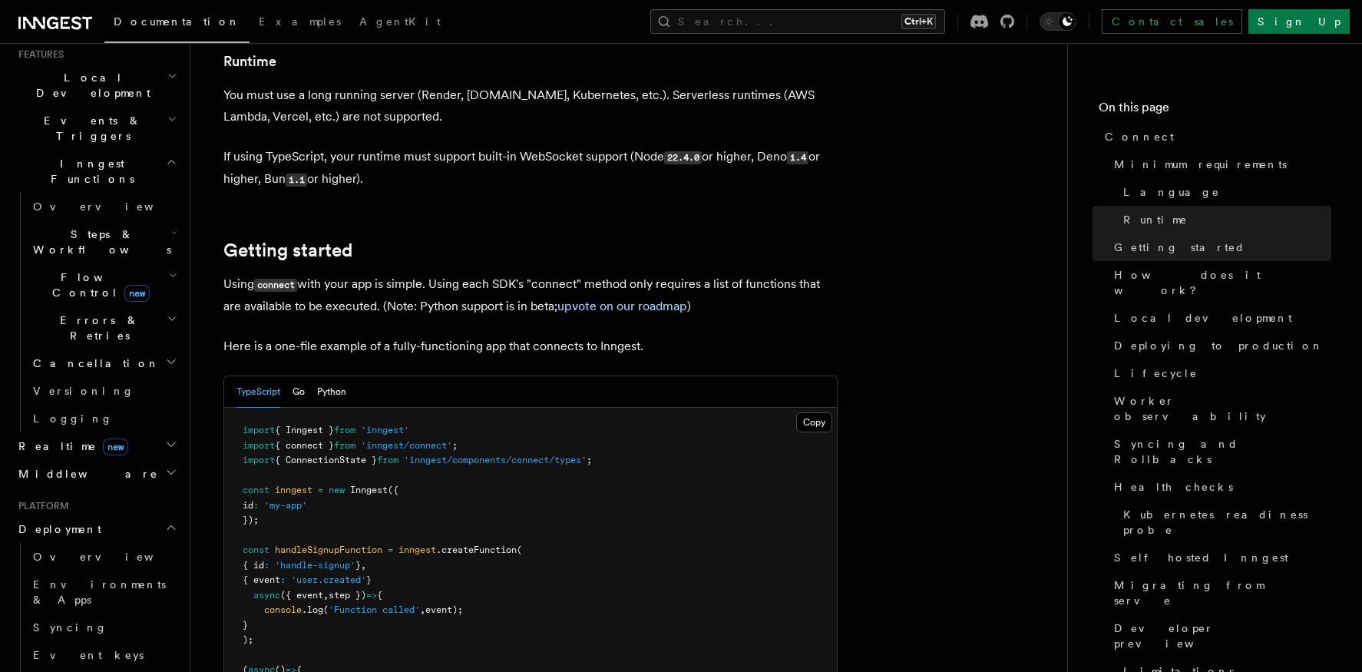
click at [306, 273] on p "Using connect with your app is simple. Using each SDK's "connect" method only r…" at bounding box center [530, 295] width 614 height 44
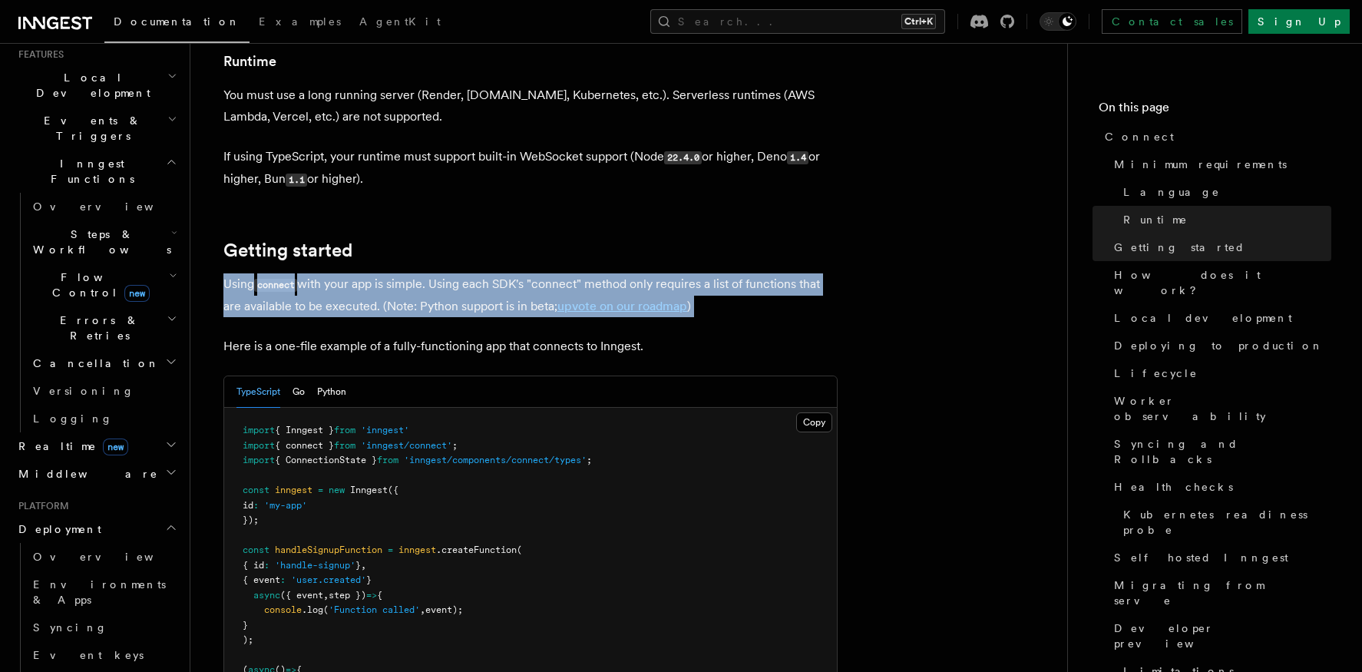
click at [306, 273] on p "Using connect with your app is simple. Using each SDK's "connect" method only r…" at bounding box center [530, 295] width 614 height 44
drag, startPoint x: 306, startPoint y: 244, endPoint x: 281, endPoint y: 245, distance: 24.6
click at [281, 273] on p "Using connect with your app is simple. Using each SDK's "connect" method only r…" at bounding box center [530, 295] width 614 height 44
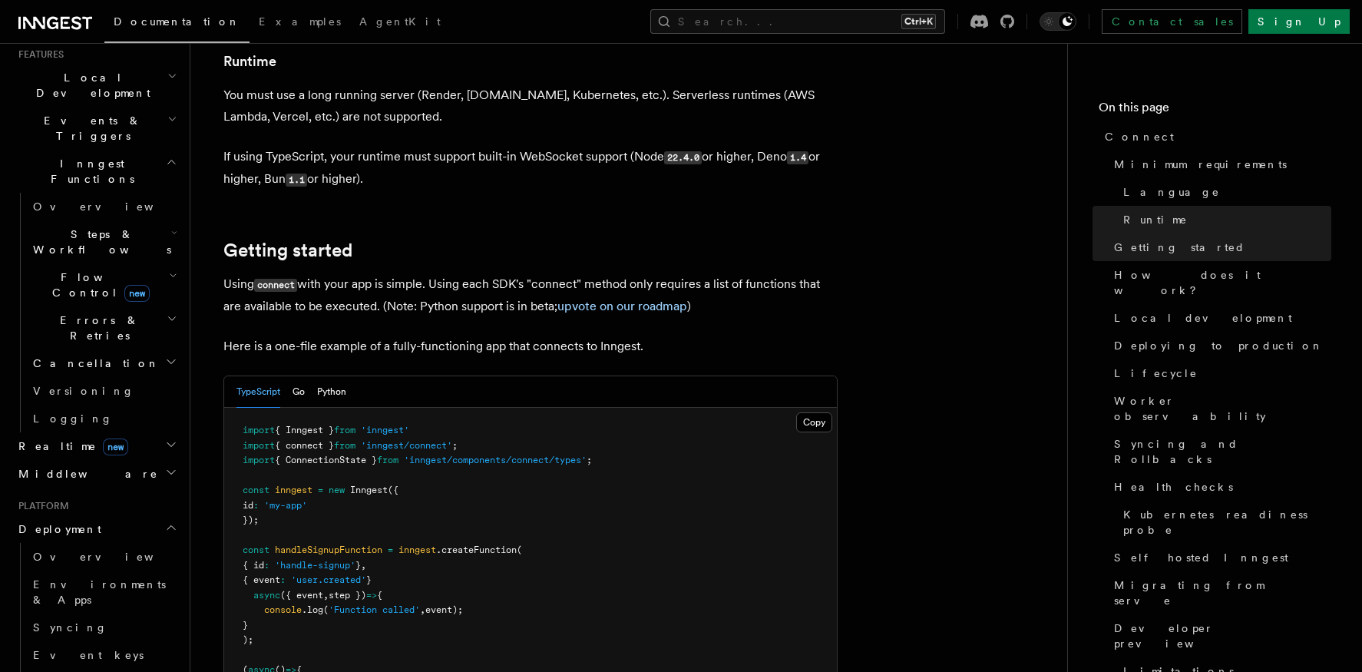
click at [430, 336] on p "Here is a one-file example of a fully-functioning app that connects to Inngest." at bounding box center [530, 346] width 614 height 21
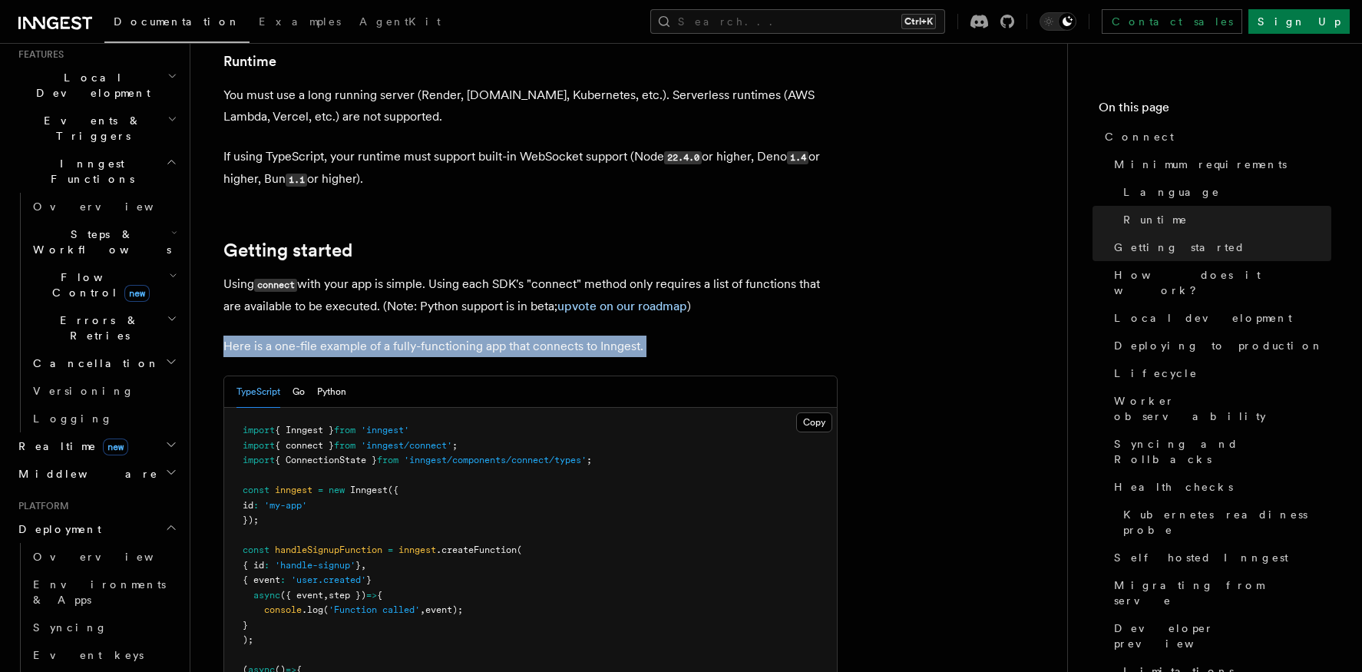
click at [430, 336] on p "Here is a one-file example of a fully-functioning app that connects to Inngest." at bounding box center [530, 346] width 614 height 21
drag, startPoint x: 430, startPoint y: 286, endPoint x: 346, endPoint y: 266, distance: 86.2
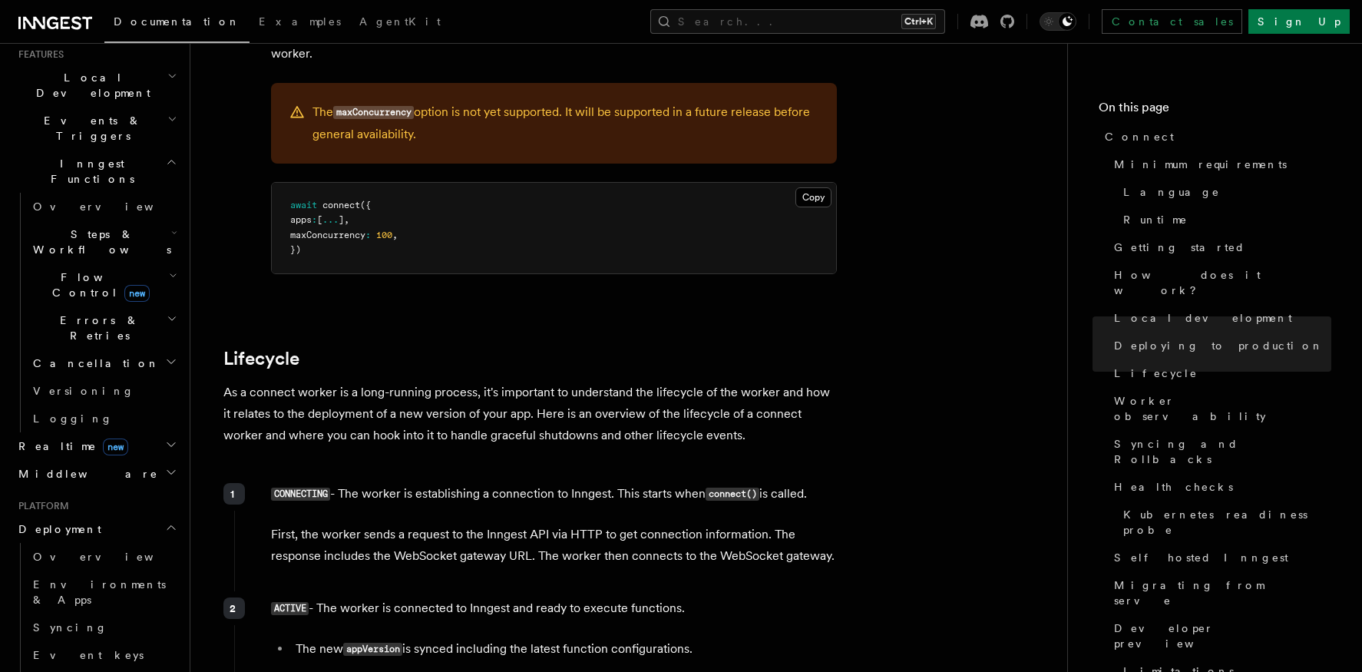
scroll to position [3378, 0]
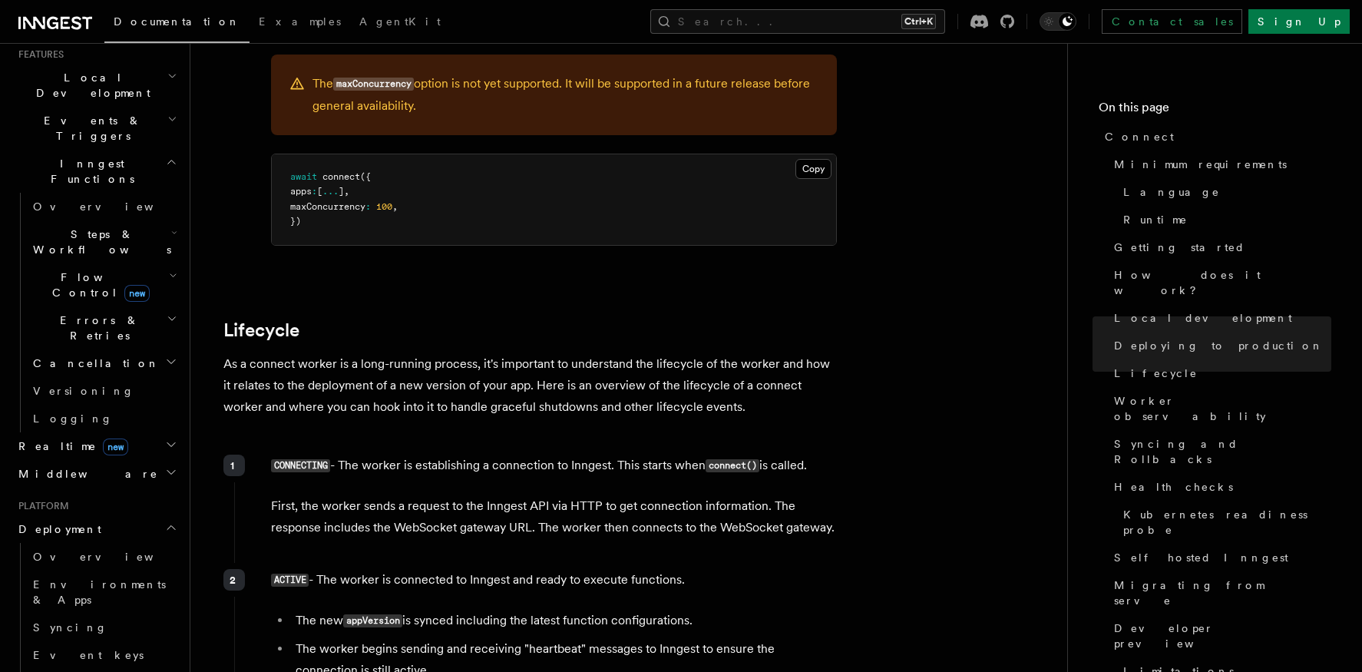
click at [478, 353] on p "As a connect worker is a long-running process, it's important to understand the…" at bounding box center [530, 385] width 614 height 64
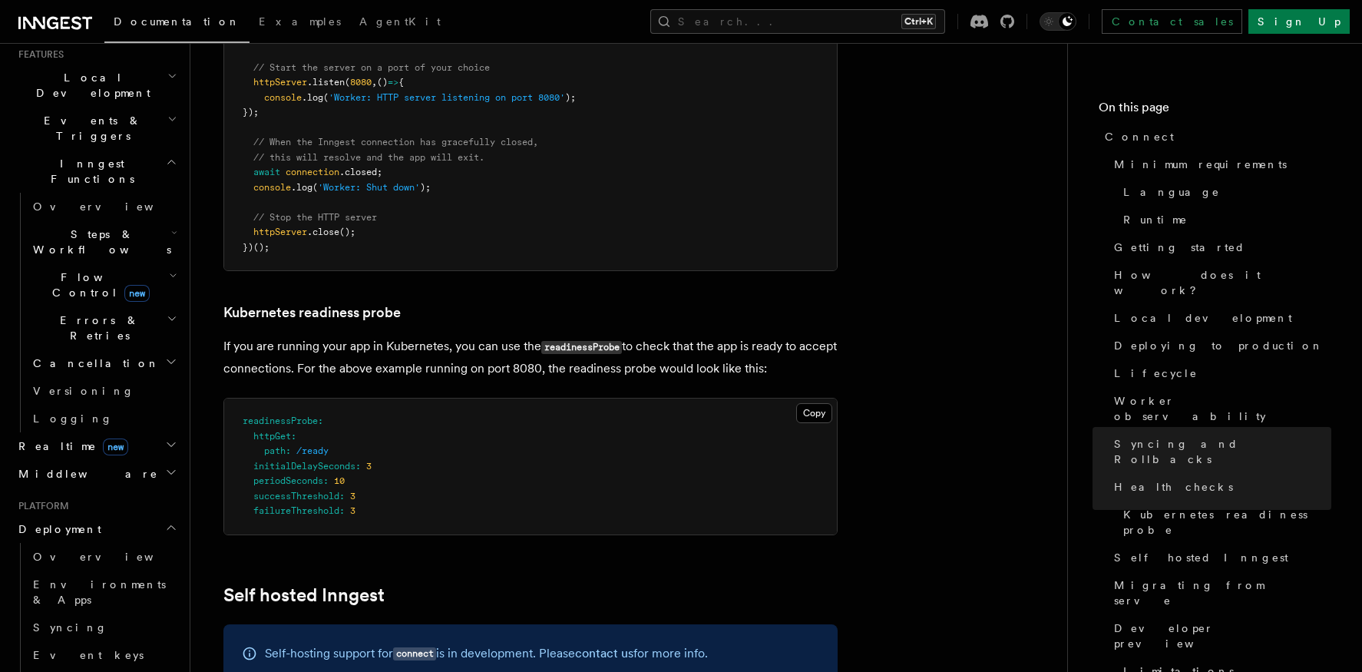
scroll to position [7371, 0]
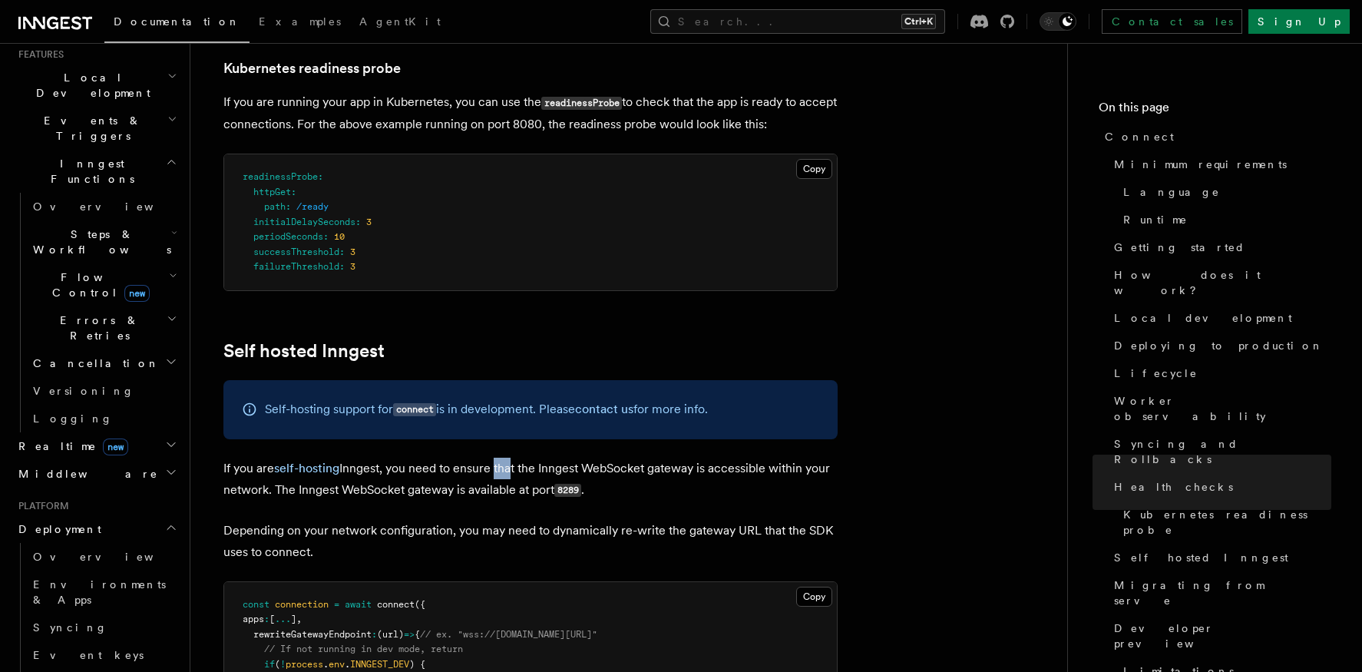
drag, startPoint x: 497, startPoint y: 357, endPoint x: 547, endPoint y: 360, distance: 50.0
click at [547, 458] on p "If you are self-hosting Inngest, you need to ensure that the Inngest WebSocket …" at bounding box center [530, 480] width 614 height 44
drag, startPoint x: 547, startPoint y: 360, endPoint x: 564, endPoint y: 360, distance: 17.7
click at [564, 458] on p "If you are self-hosting Inngest, you need to ensure that the Inngest WebSocket …" at bounding box center [530, 480] width 614 height 44
click at [564, 484] on code "8289" at bounding box center [567, 490] width 27 height 13
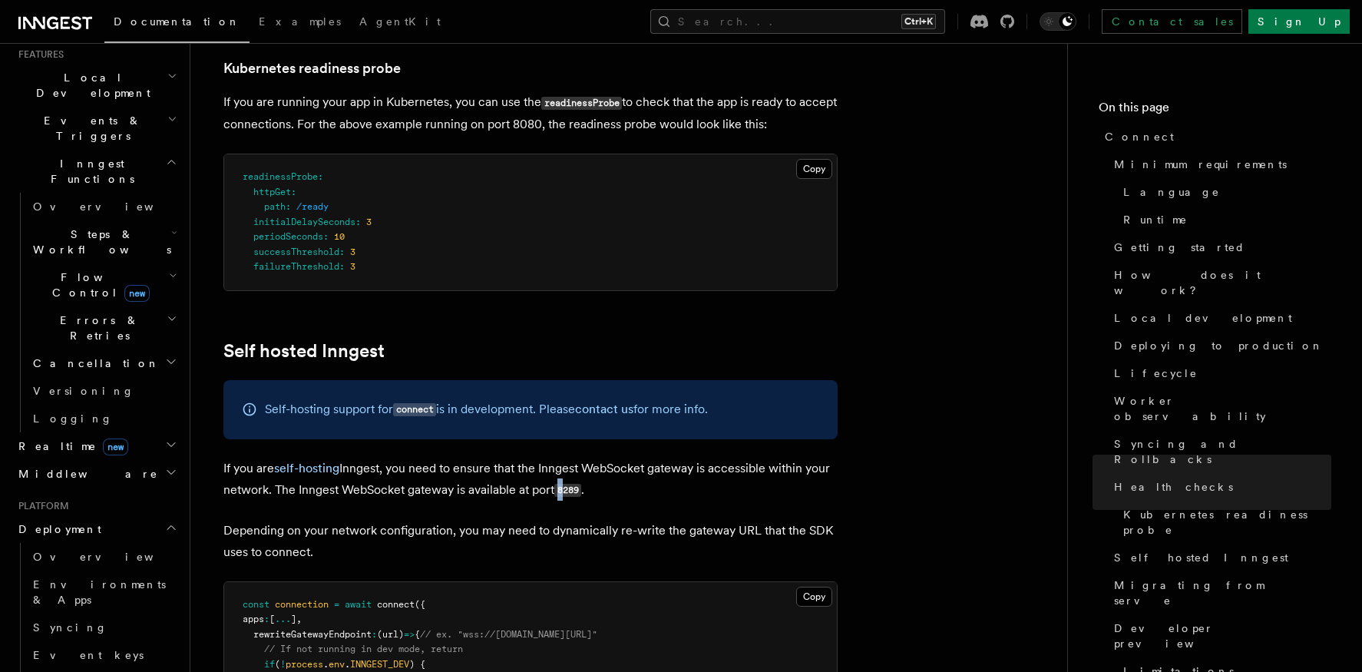
click at [564, 484] on code "8289" at bounding box center [567, 490] width 27 height 13
click at [621, 520] on p "Depending on your network configuration, you may need to dynamically re-write t…" at bounding box center [530, 541] width 614 height 43
click at [580, 484] on code "8289" at bounding box center [567, 490] width 27 height 13
click at [576, 484] on code "8289" at bounding box center [567, 490] width 27 height 13
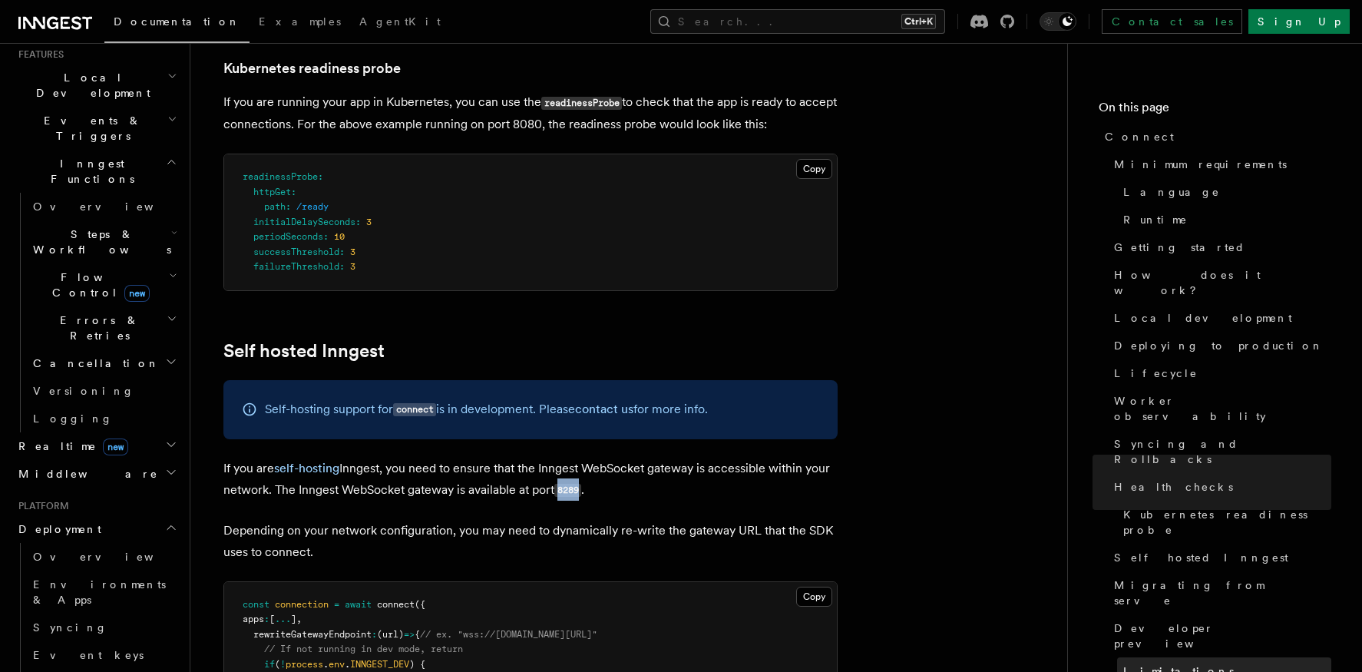
copy code "8289"
click at [420, 629] on span "{" at bounding box center [417, 634] width 5 height 11
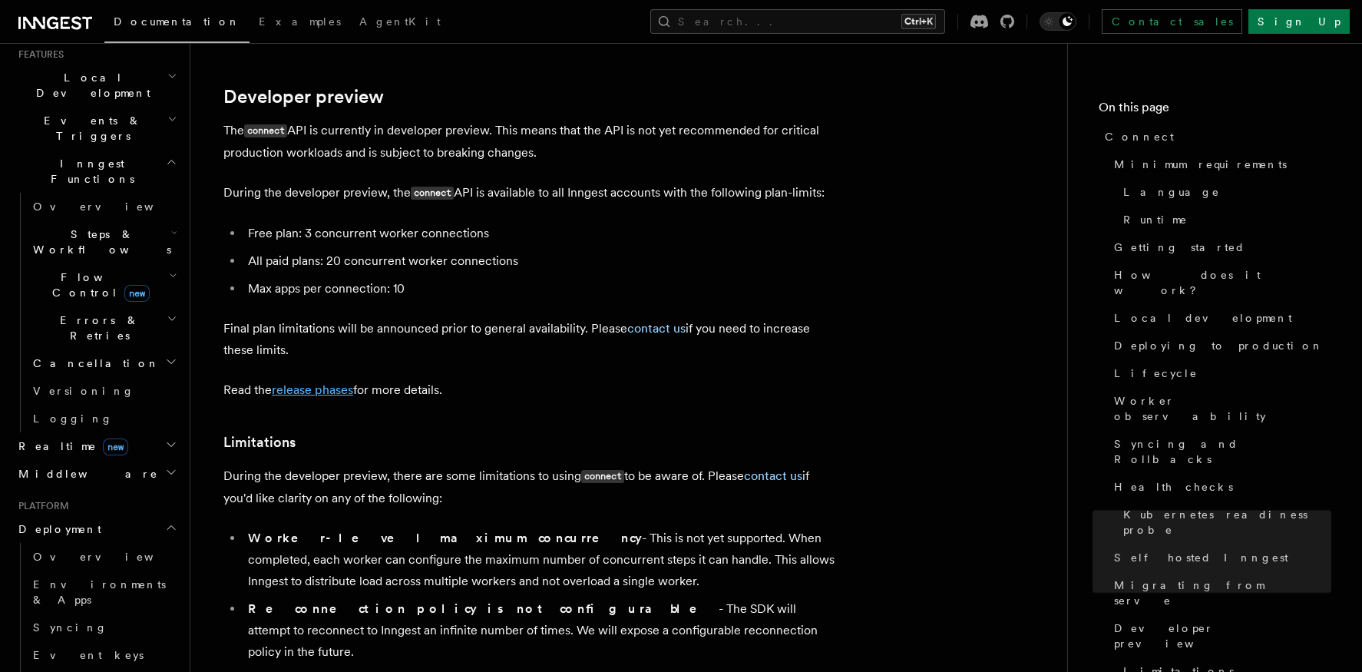
scroll to position [8369, 0]
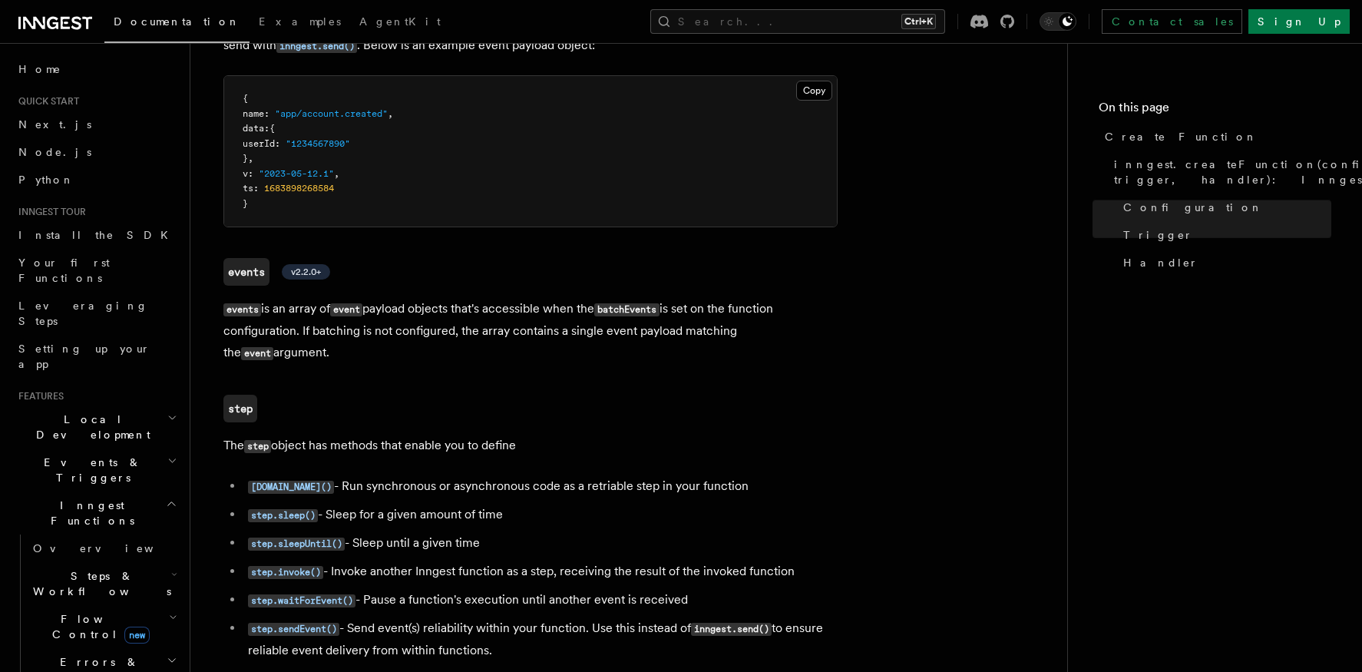
scroll to position [3082, 0]
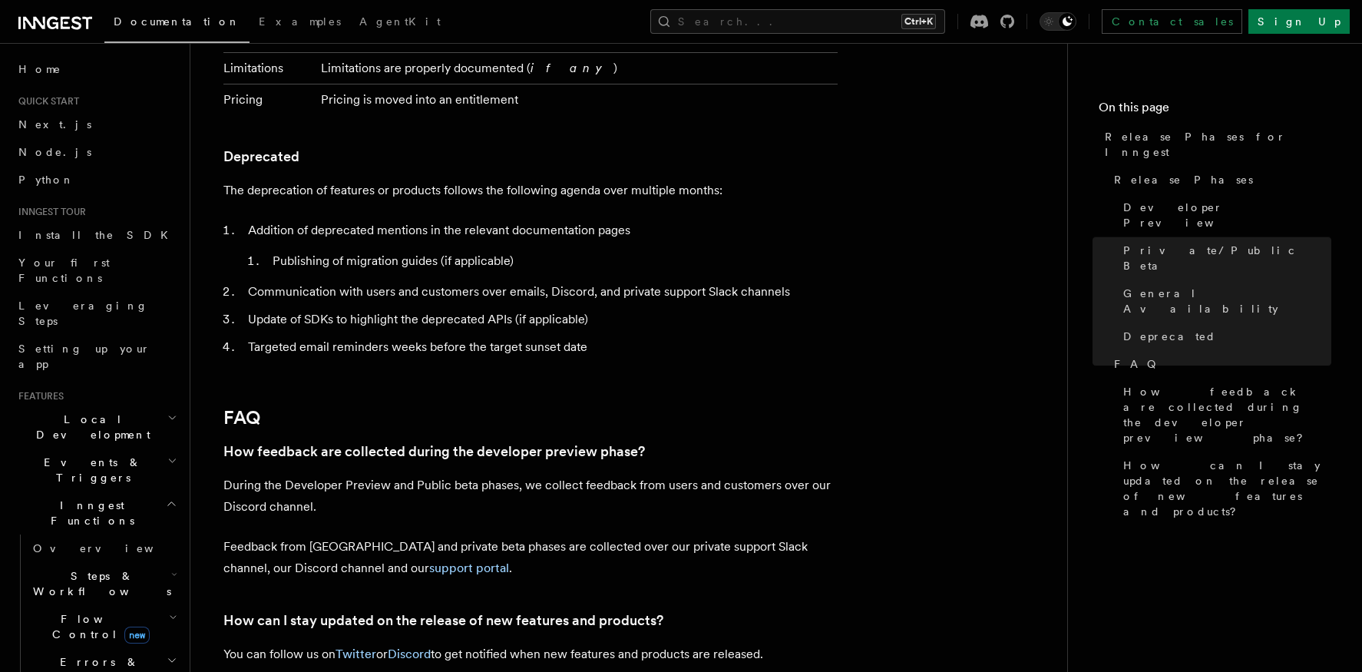
scroll to position [2786, 0]
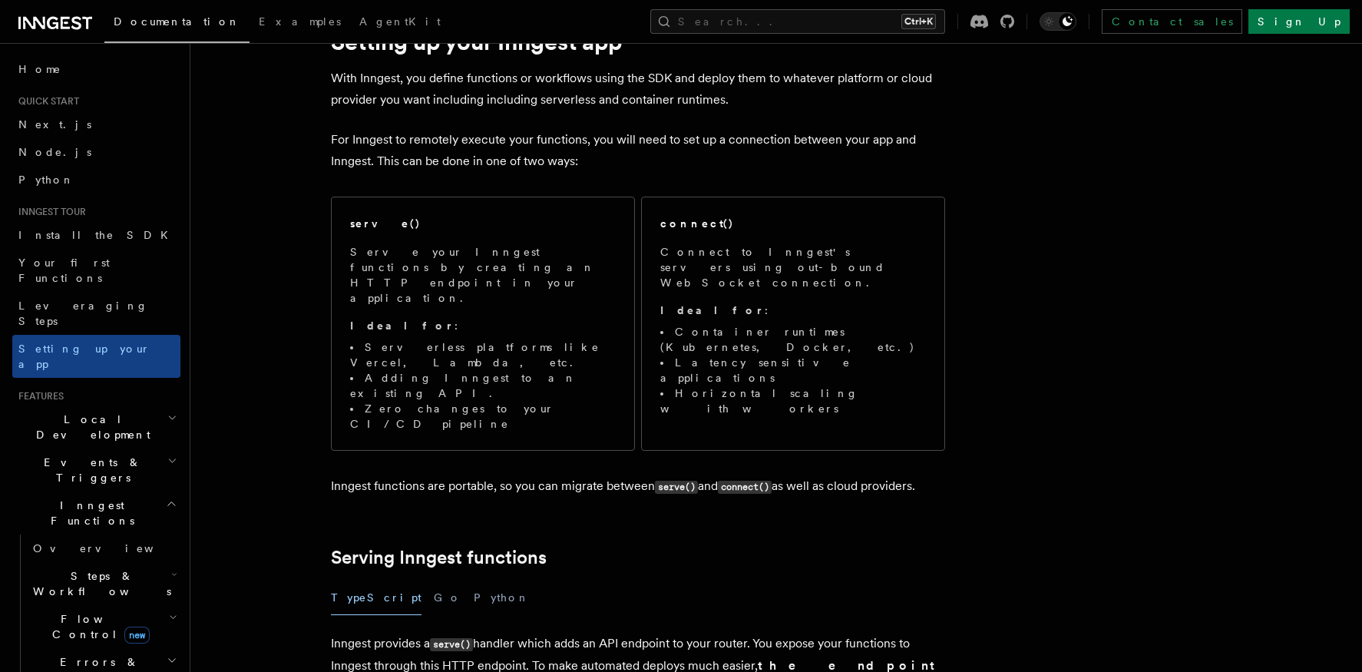
scroll to position [154, 0]
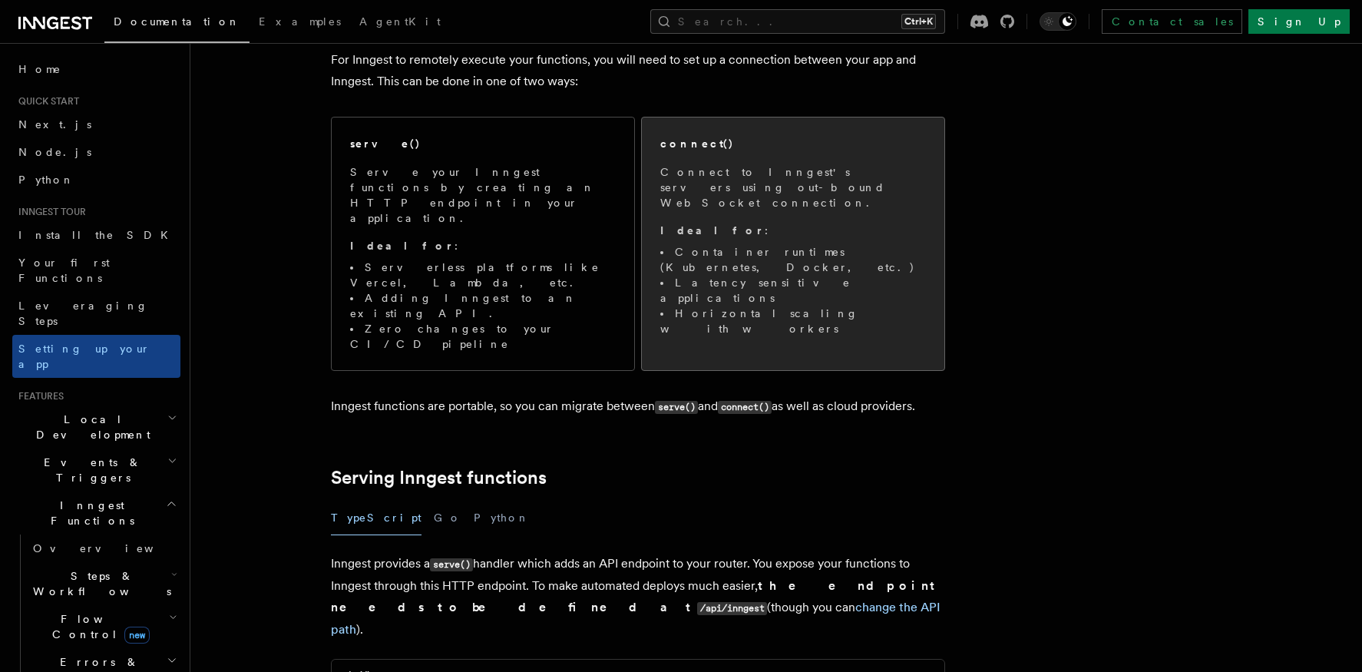
click at [743, 169] on p "Connect to Inngest's servers using out-bound WebSocket connection." at bounding box center [793, 187] width 266 height 46
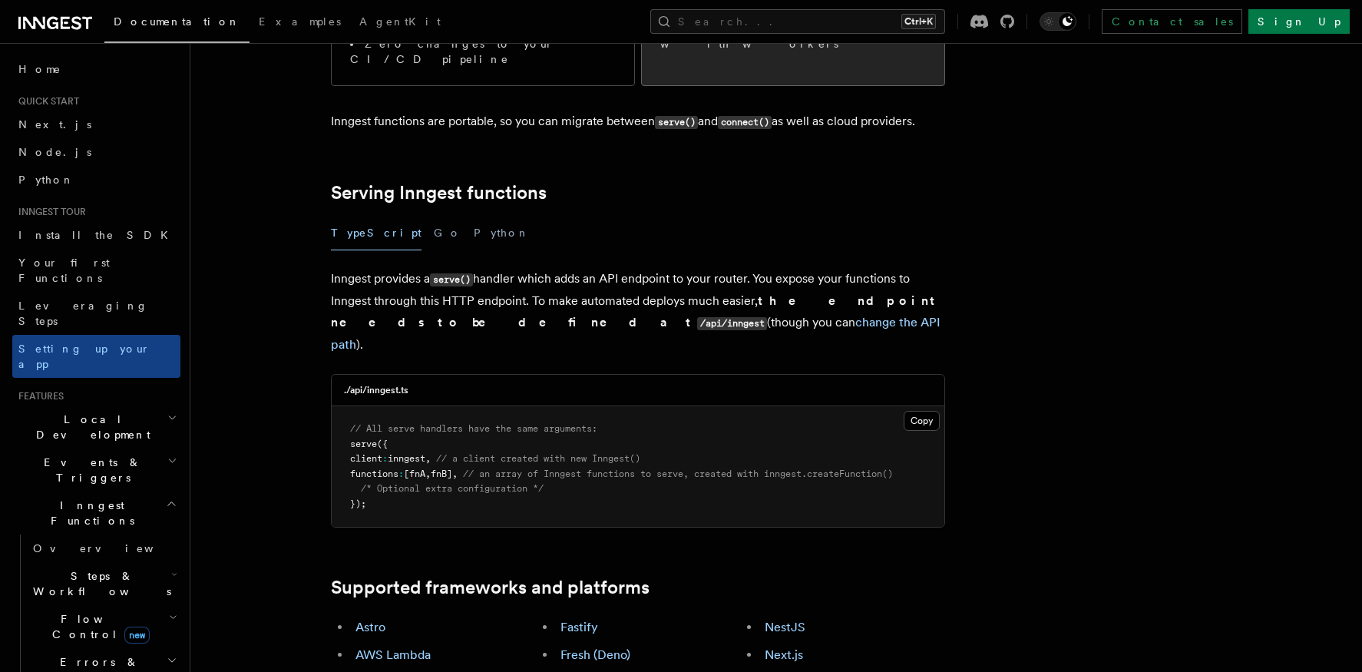
scroll to position [537, 0]
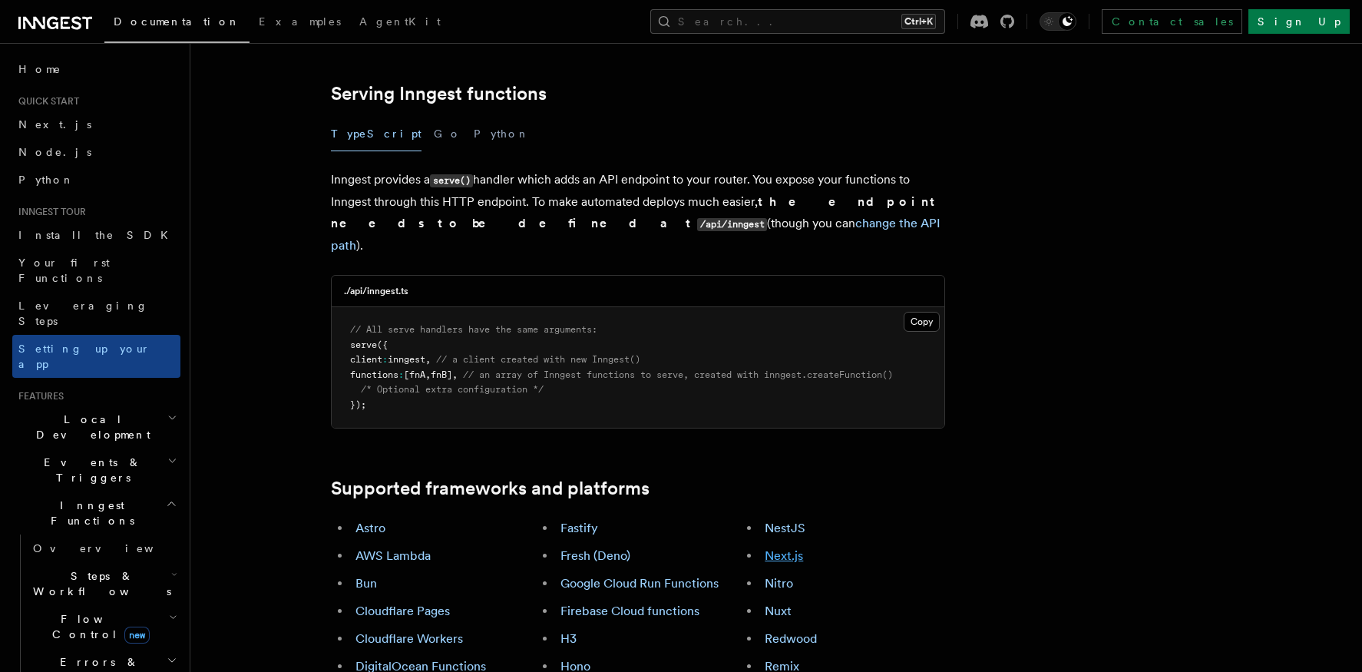
click at [793, 548] on link "Next.js" at bounding box center [784, 555] width 38 height 15
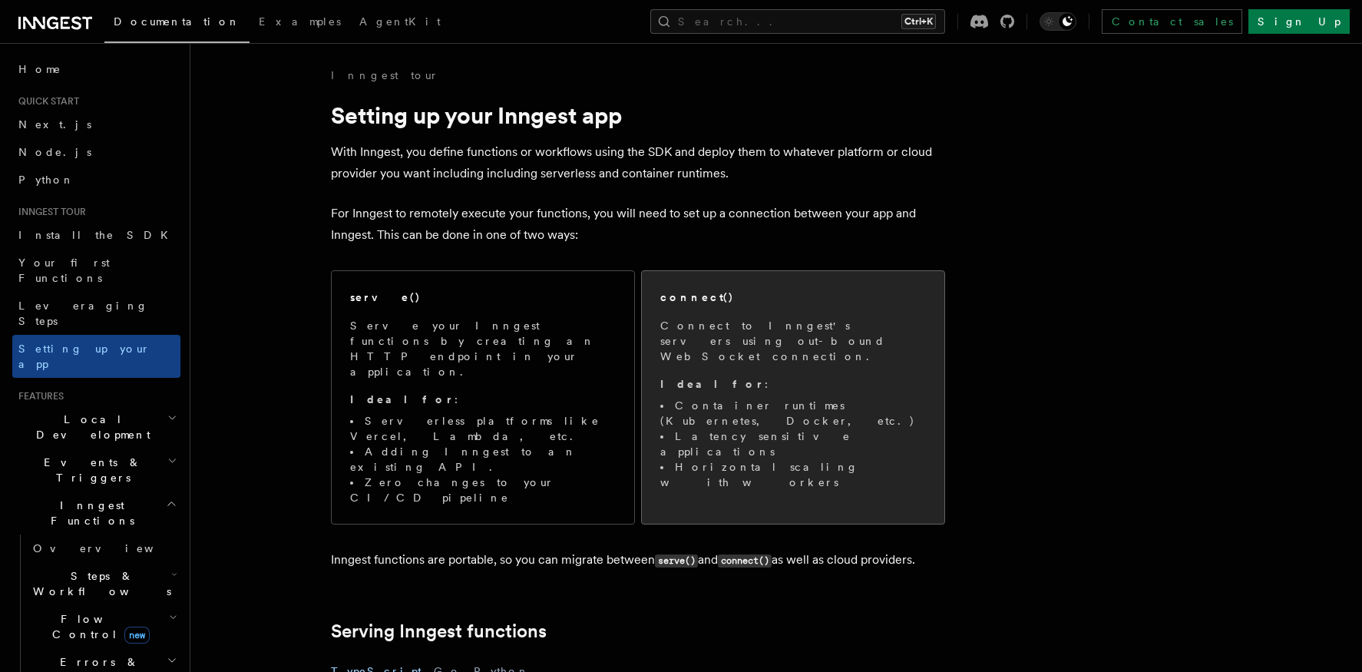
click at [792, 342] on p "Connect to Inngest's servers using out-bound WebSocket connection." at bounding box center [793, 341] width 266 height 46
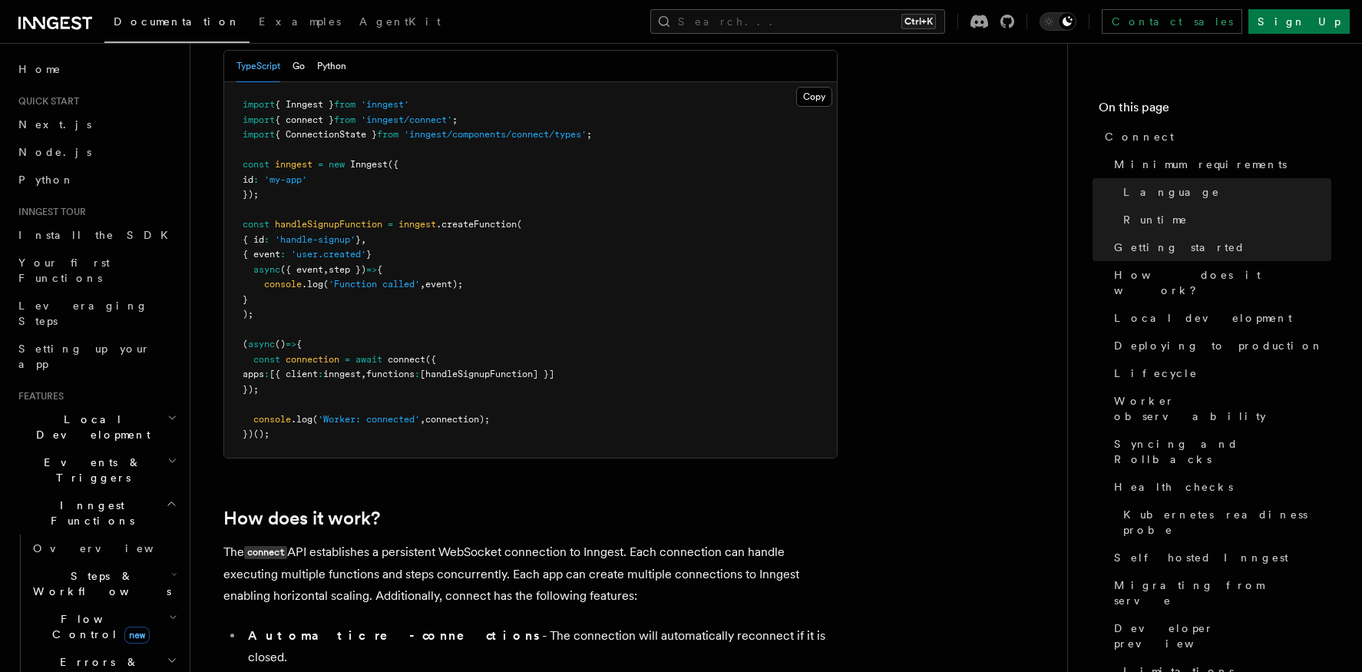
scroll to position [1229, 0]
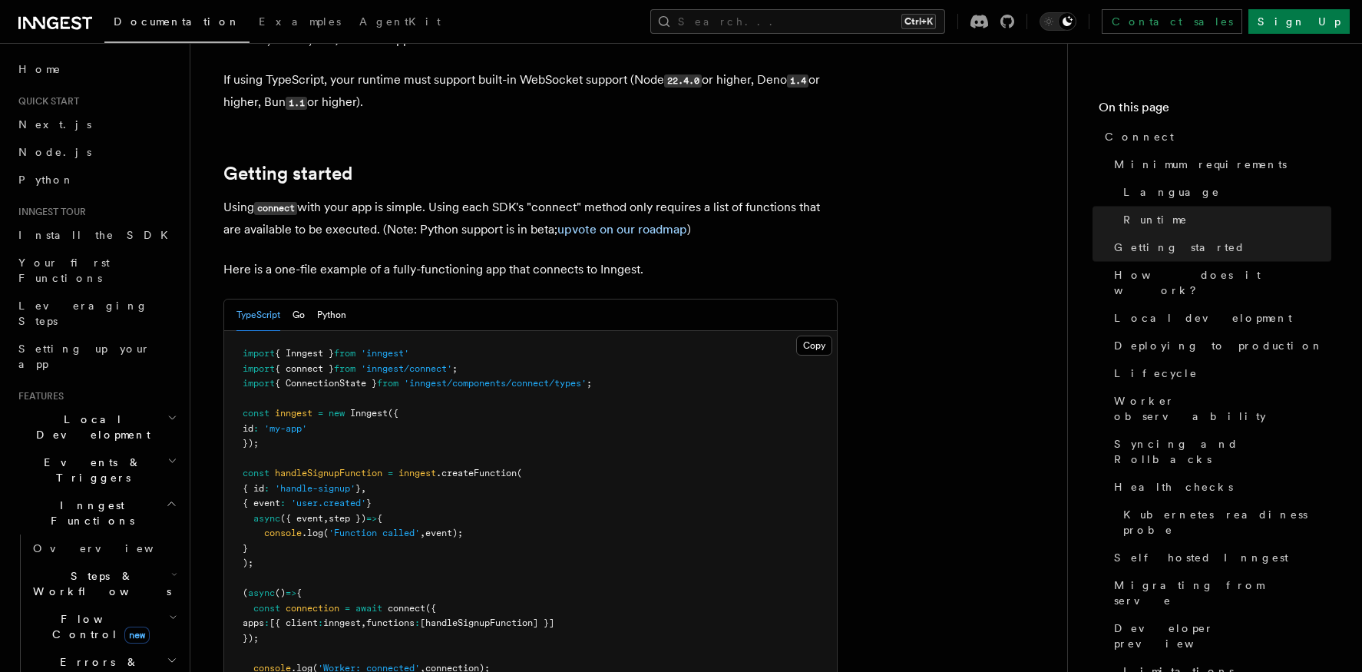
scroll to position [1075, 0]
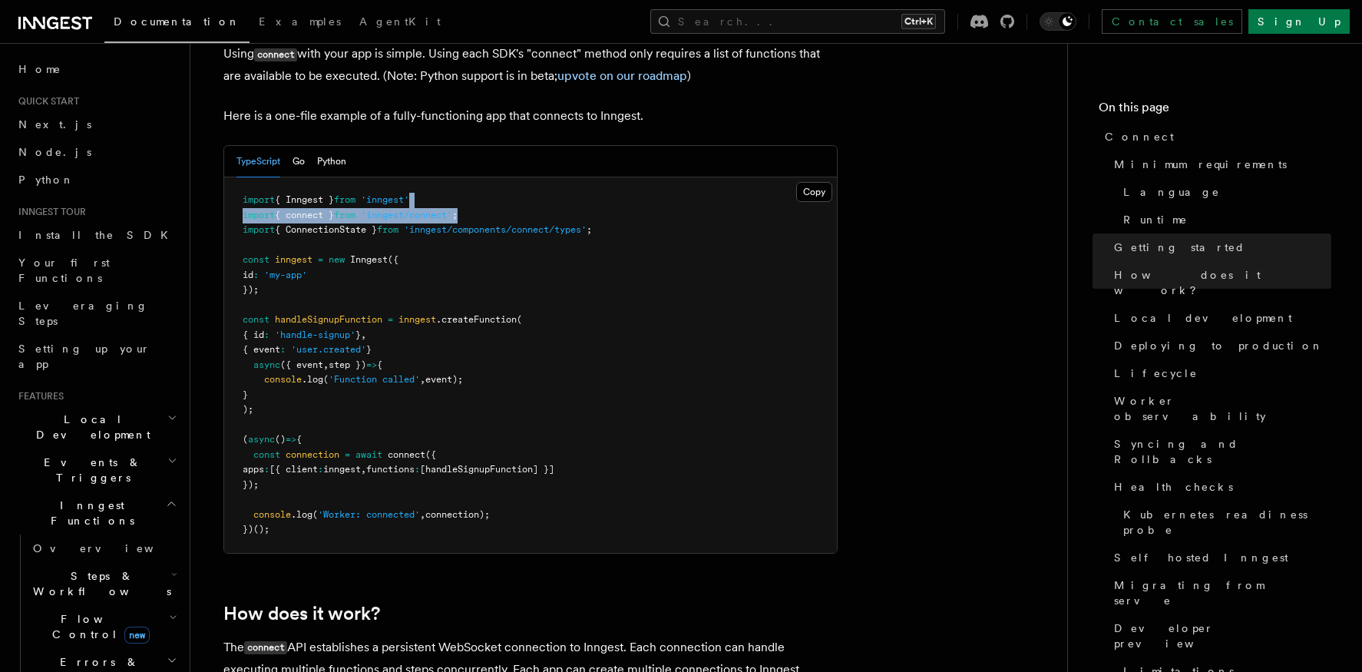
drag, startPoint x: 556, startPoint y: 156, endPoint x: 554, endPoint y: 134, distance: 22.3
click at [554, 177] on pre "import { Inngest } from 'inngest' import { connect } from 'inngest/connect' ; i…" at bounding box center [530, 364] width 613 height 375
copy code "import { connect } from 'inngest/connect' ;"
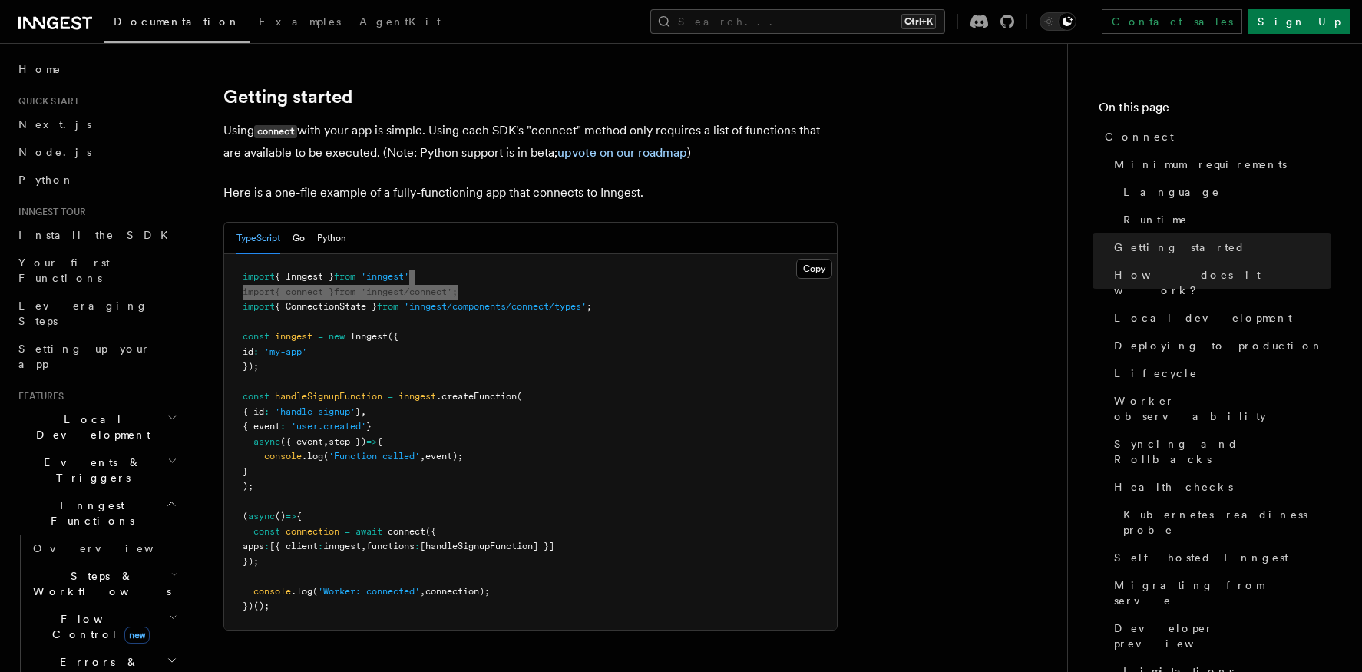
scroll to position [921, 0]
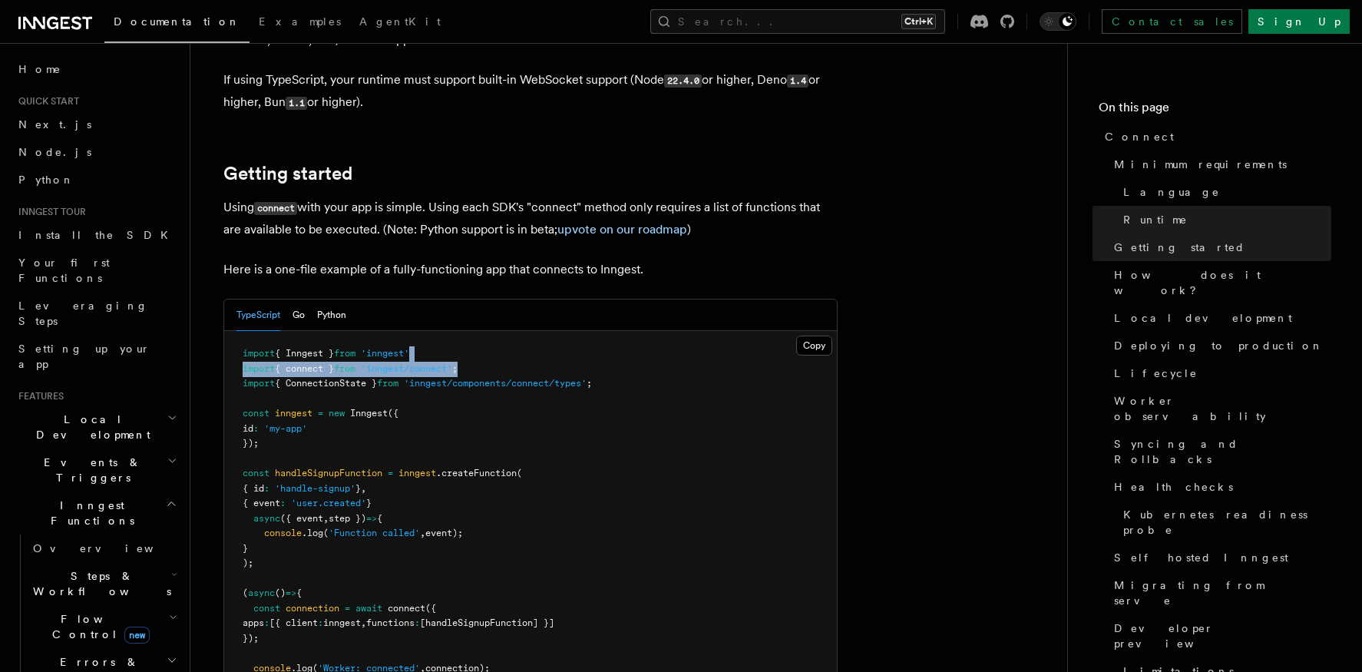
click at [586, 163] on h2 "Getting started" at bounding box center [530, 173] width 614 height 21
